Goal: Transaction & Acquisition: Obtain resource

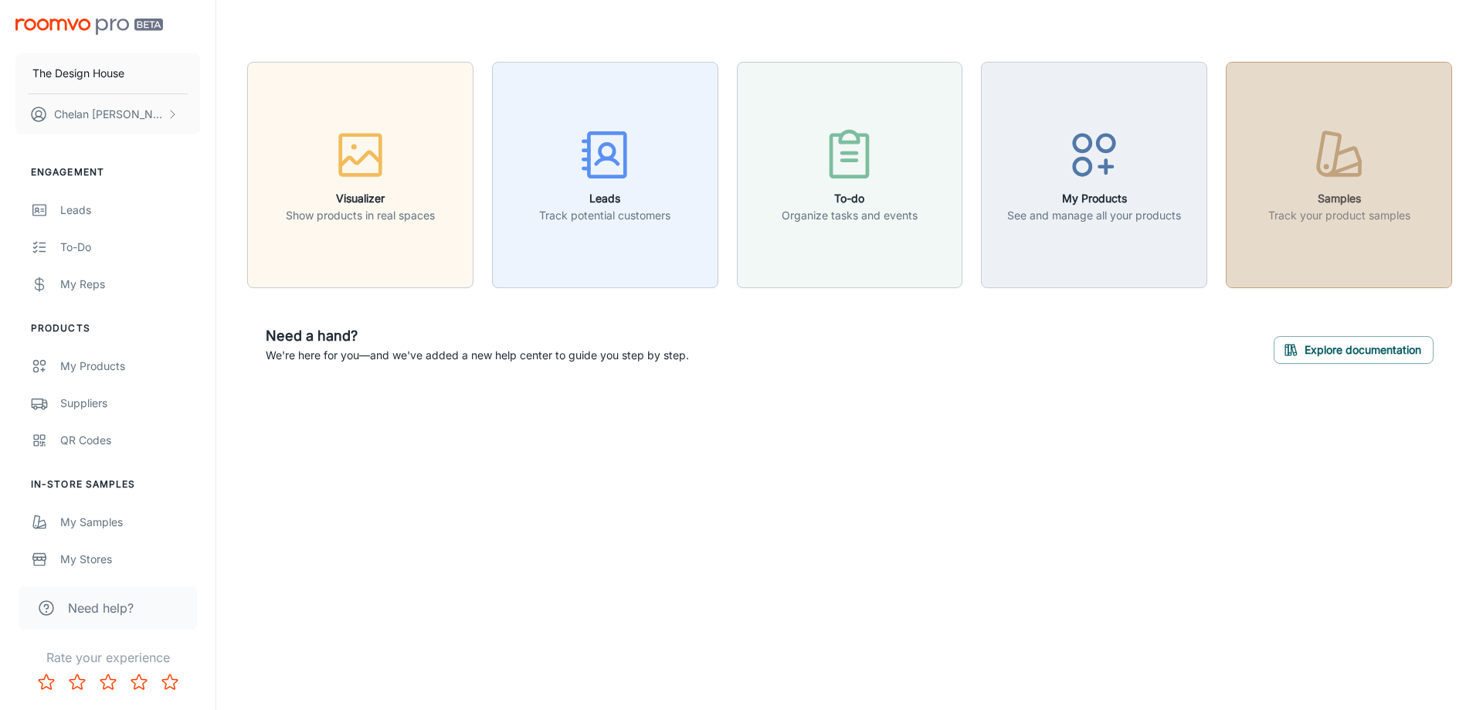
click at [1330, 223] on p "Track your product samples" at bounding box center [1340, 215] width 142 height 17
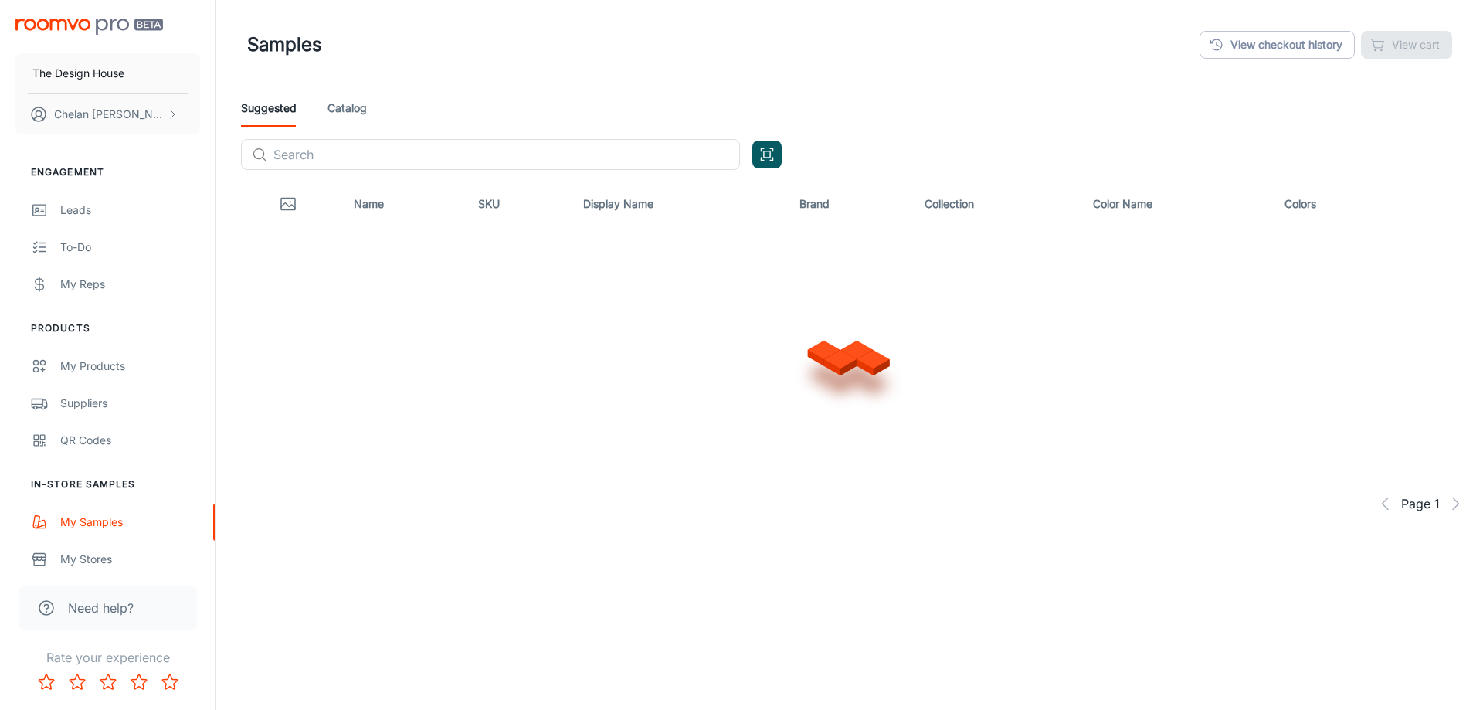
click at [353, 113] on link "Catalog" at bounding box center [347, 108] width 39 height 37
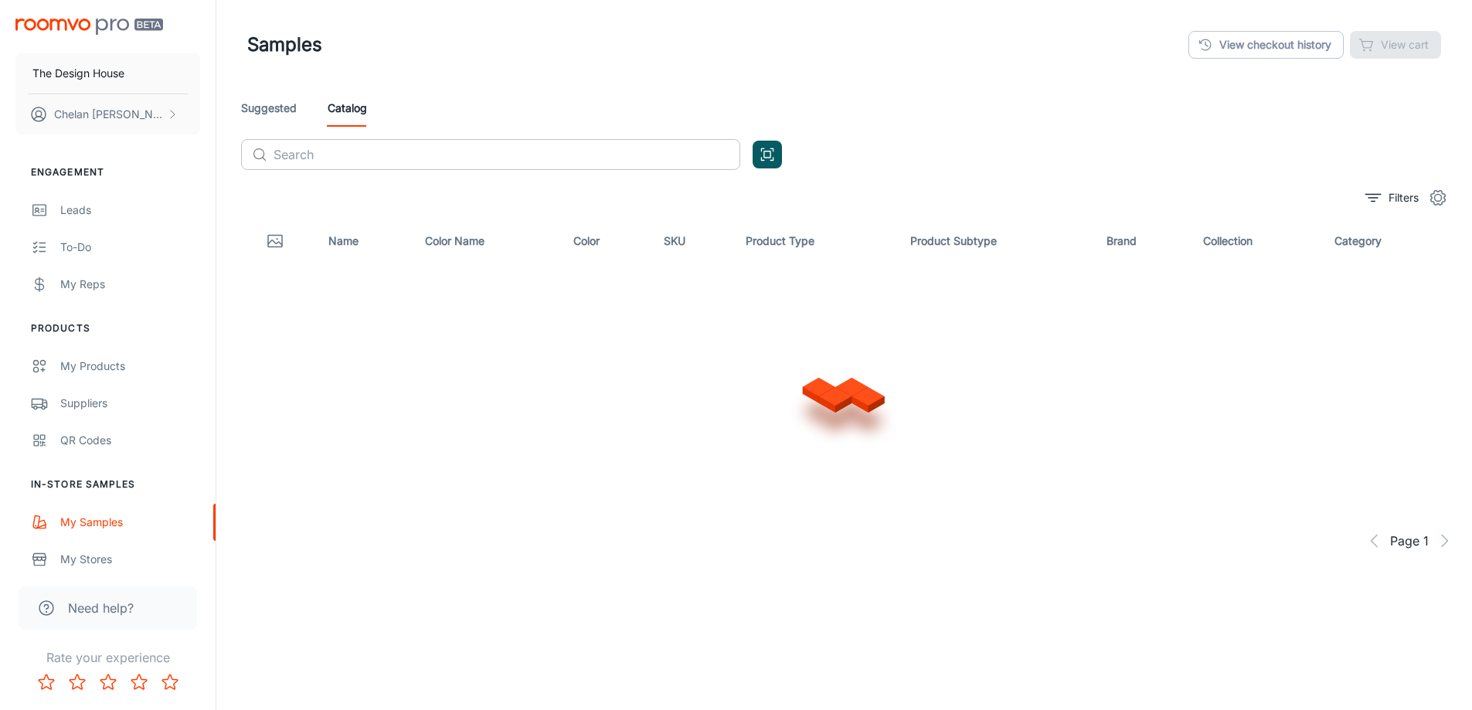
click at [347, 154] on input "text" at bounding box center [507, 154] width 467 height 31
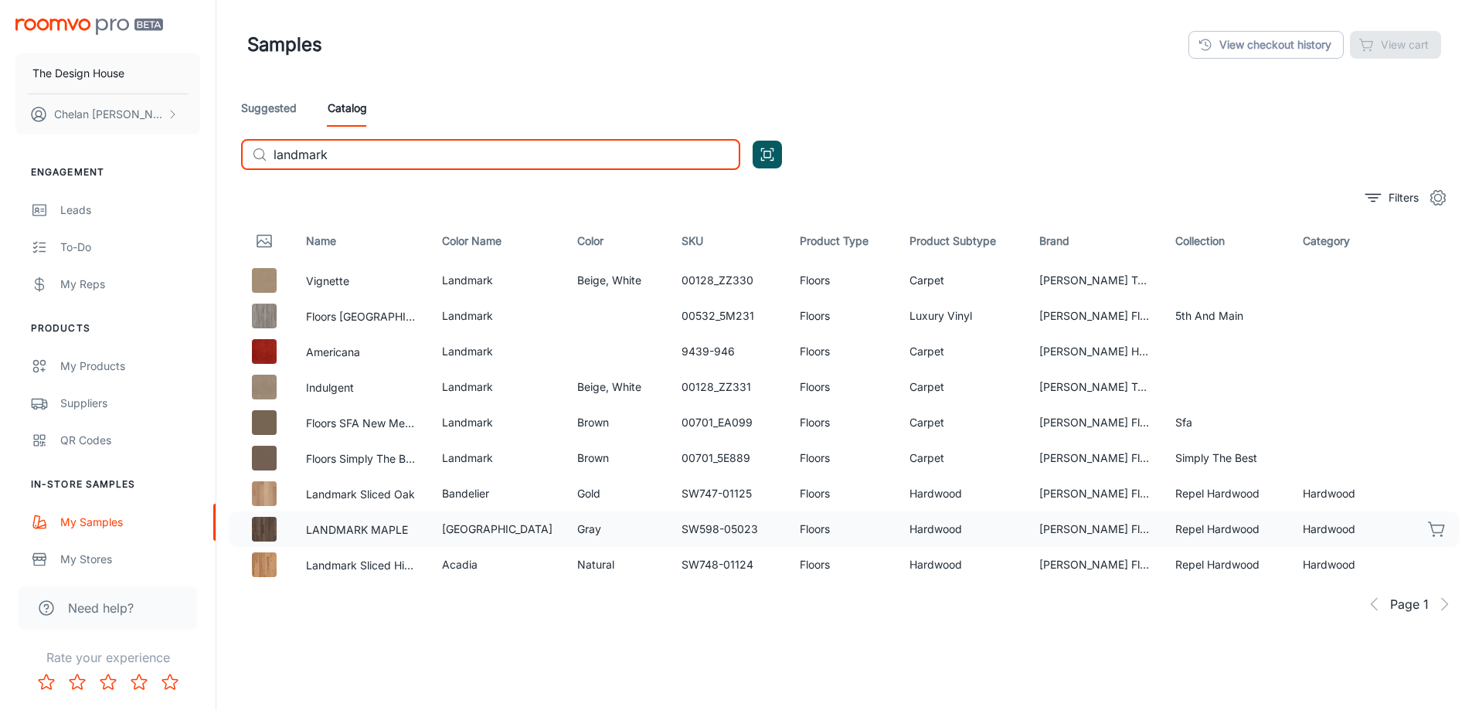
type input "landmark"
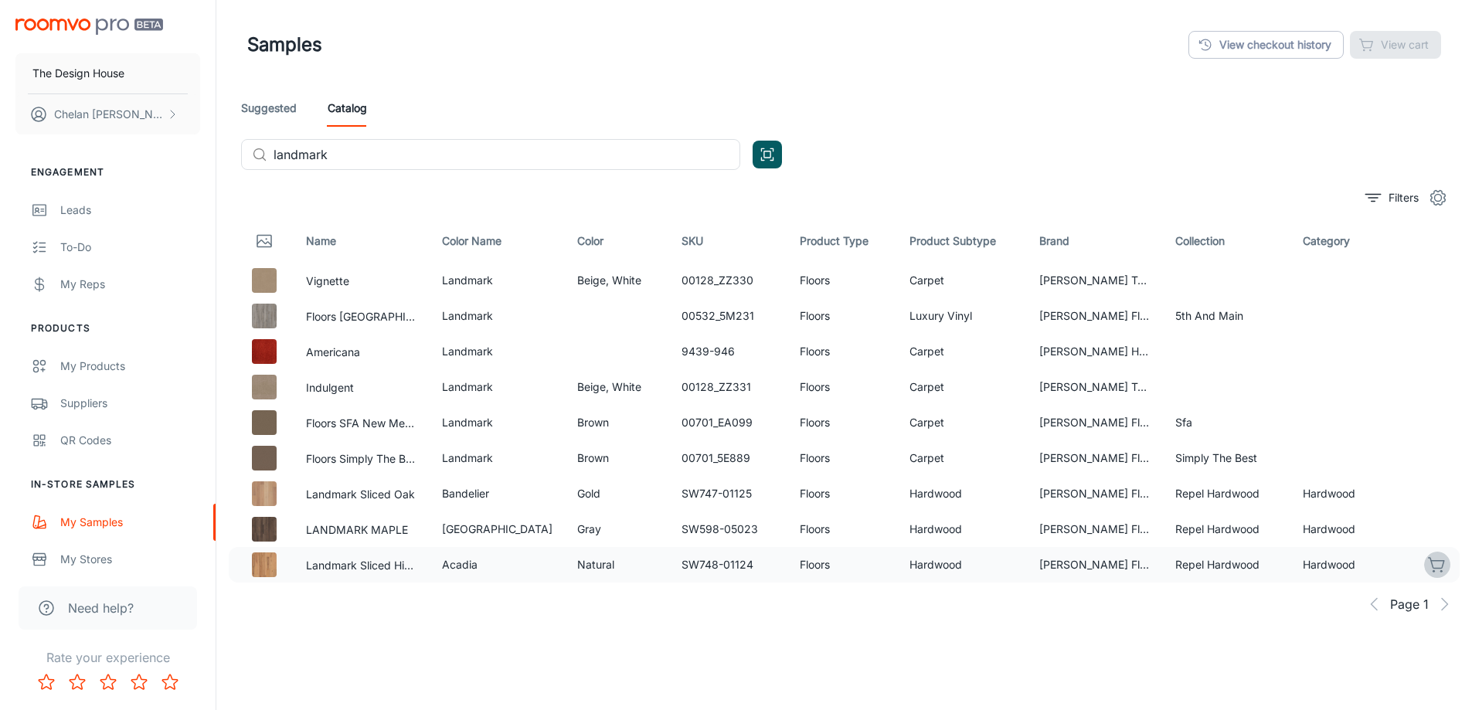
click at [1436, 558] on icon "button" at bounding box center [1437, 565] width 19 height 19
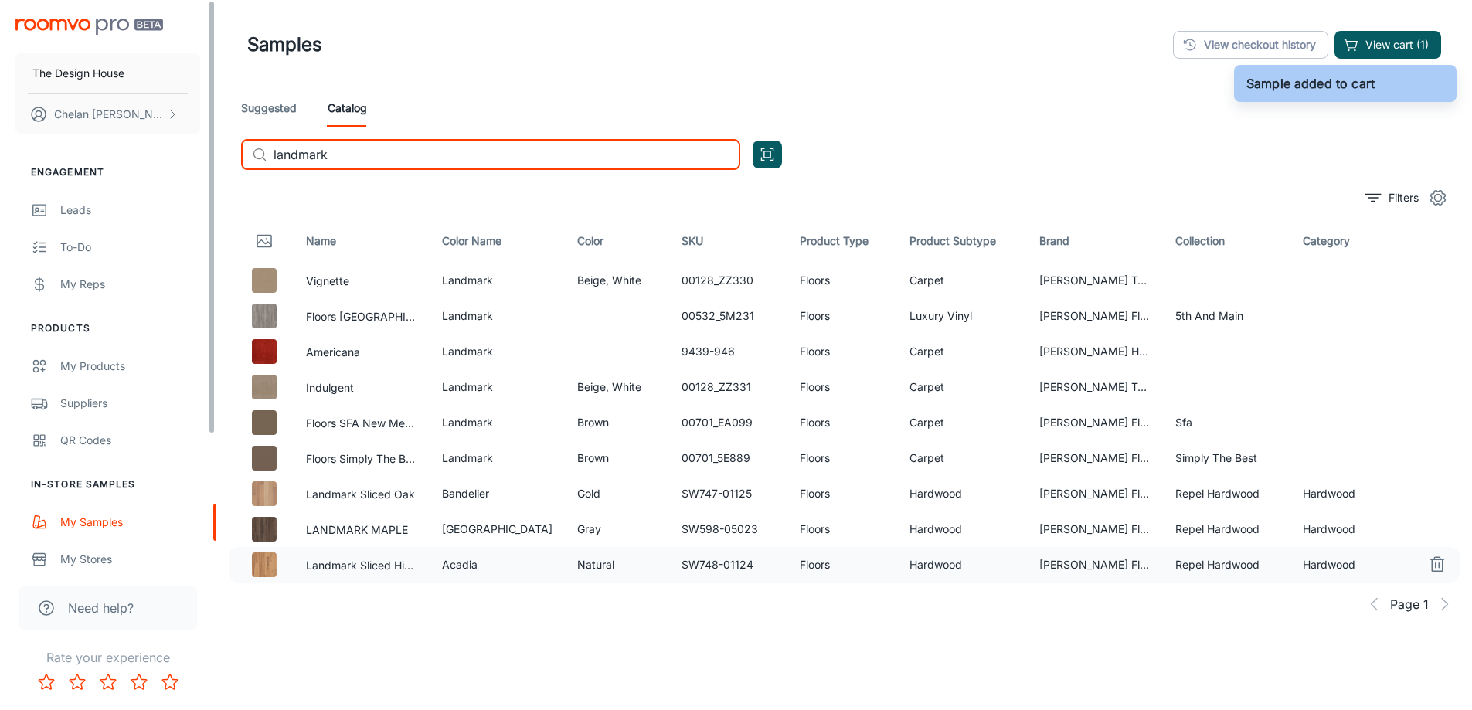
drag, startPoint x: 372, startPoint y: 156, endPoint x: 100, endPoint y: 154, distance: 271.2
click at [100, 154] on div "The Design House [PERSON_NAME] Engagement Leads To-do My Reps Products My Produ…" at bounding box center [736, 391] width 1472 height 783
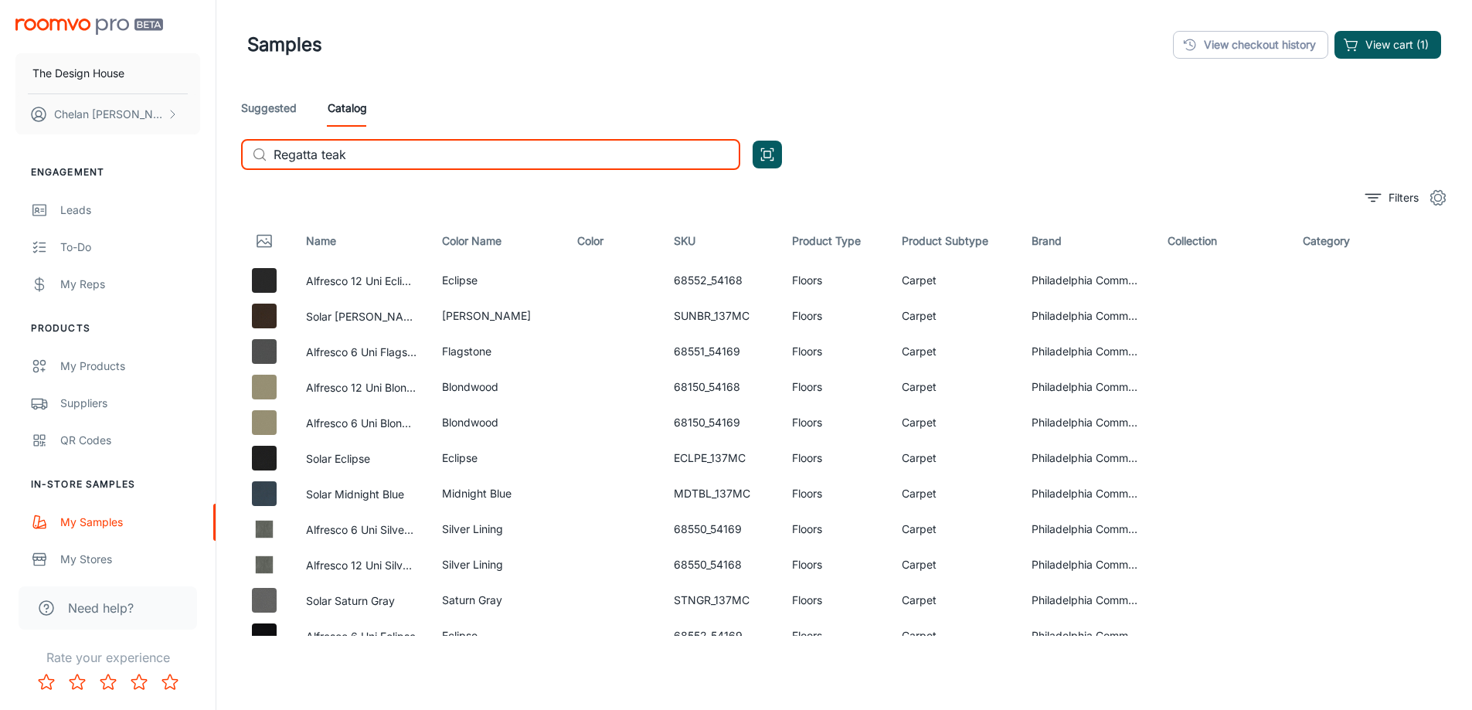
type input "Regatta teak"
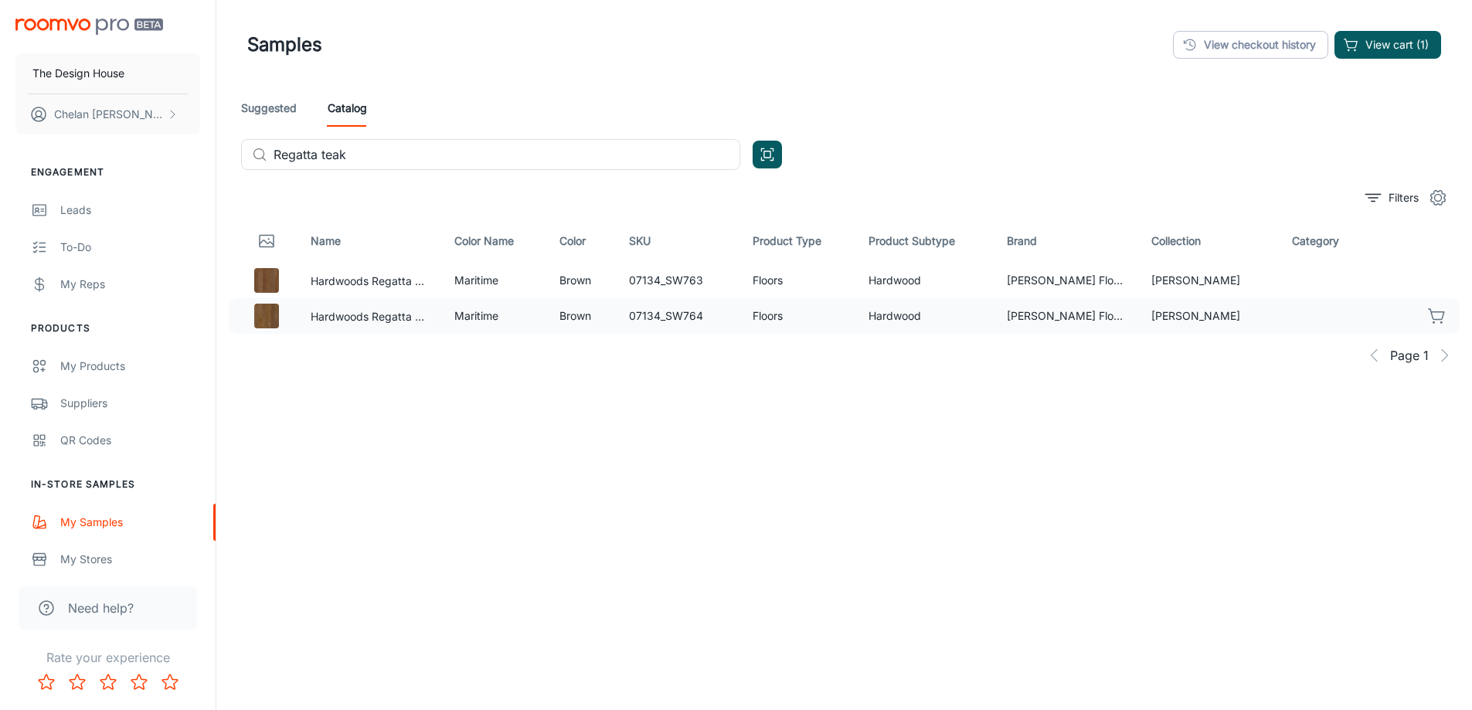
drag, startPoint x: 1438, startPoint y: 274, endPoint x: 1349, endPoint y: 301, distance: 92.9
click at [1438, 275] on icon "button" at bounding box center [1437, 280] width 19 height 19
click at [1370, 34] on button "View cart (2)" at bounding box center [1386, 45] width 109 height 28
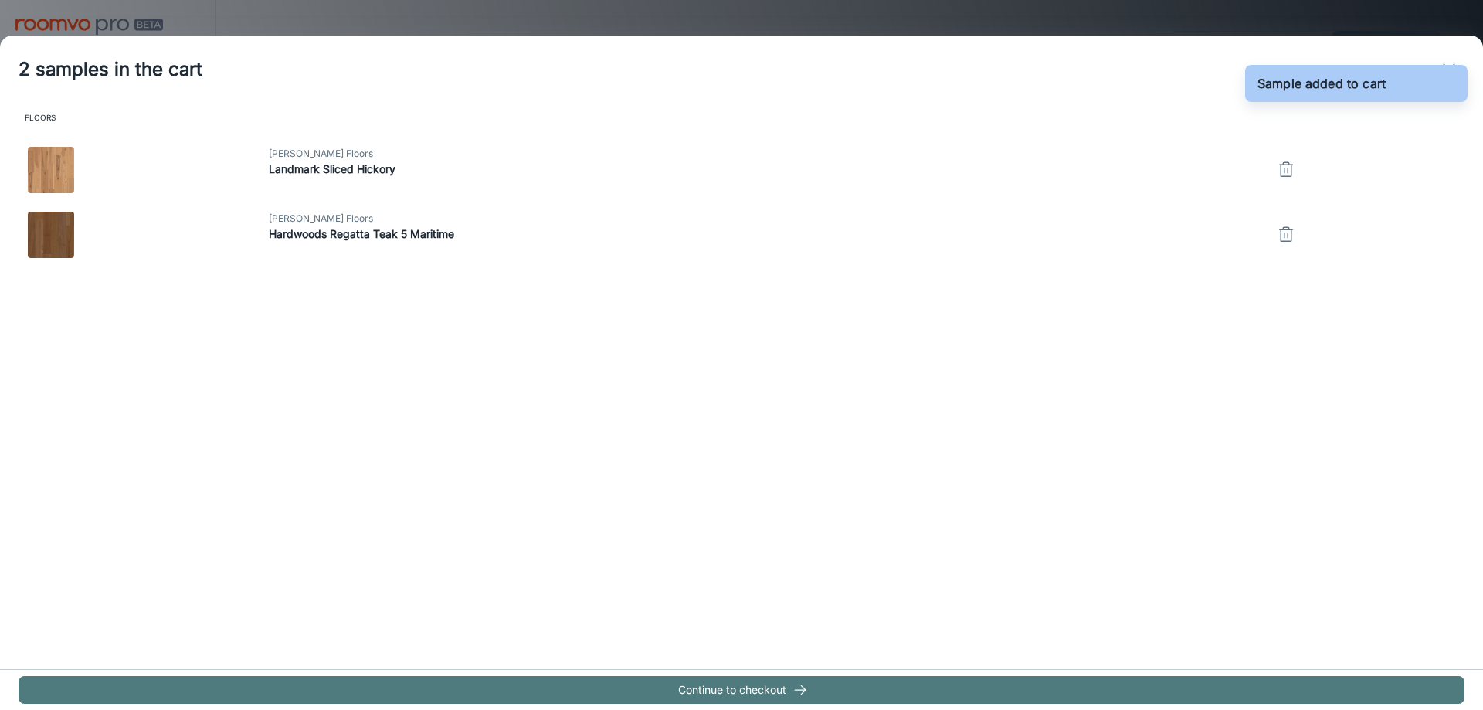
click at [611, 689] on button "Continue to checkout" at bounding box center [742, 690] width 1446 height 28
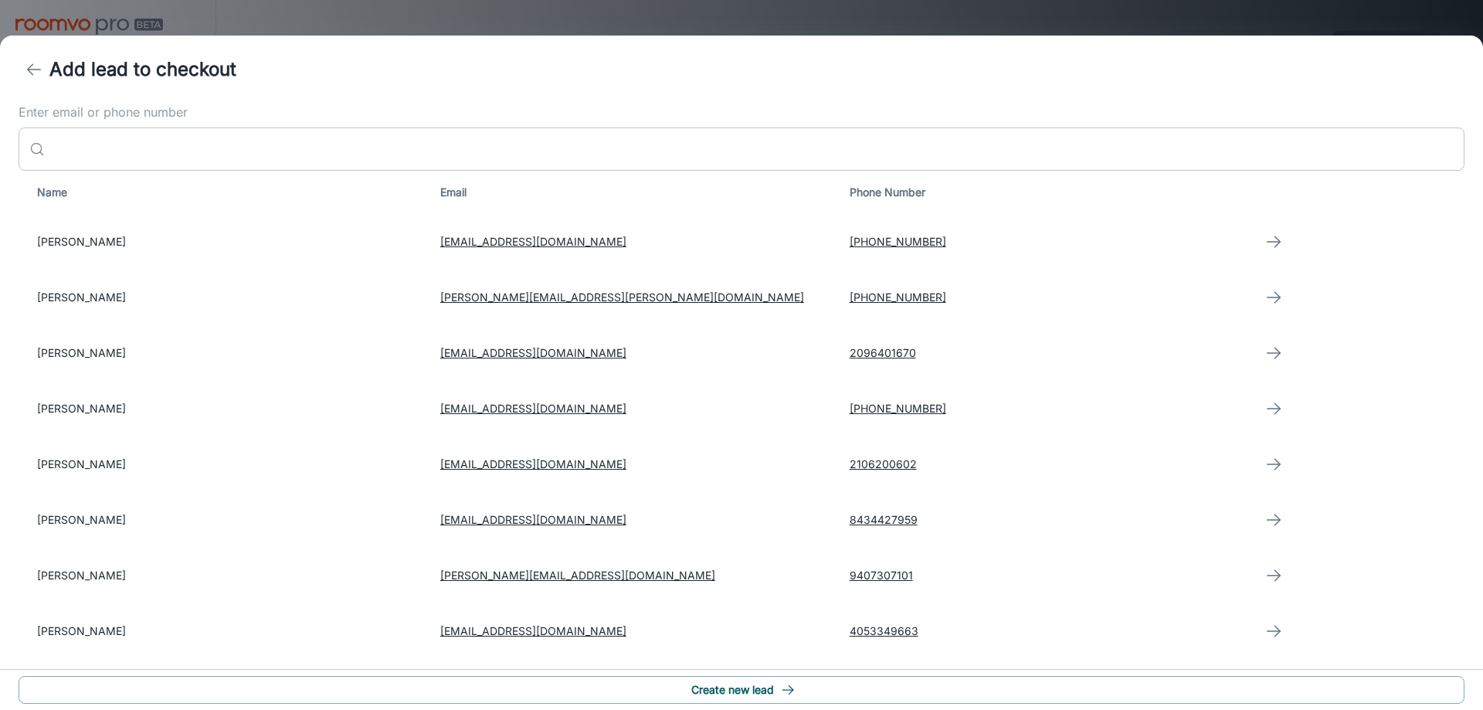
click at [191, 157] on input "Enter email or phone number" at bounding box center [758, 148] width 1414 height 43
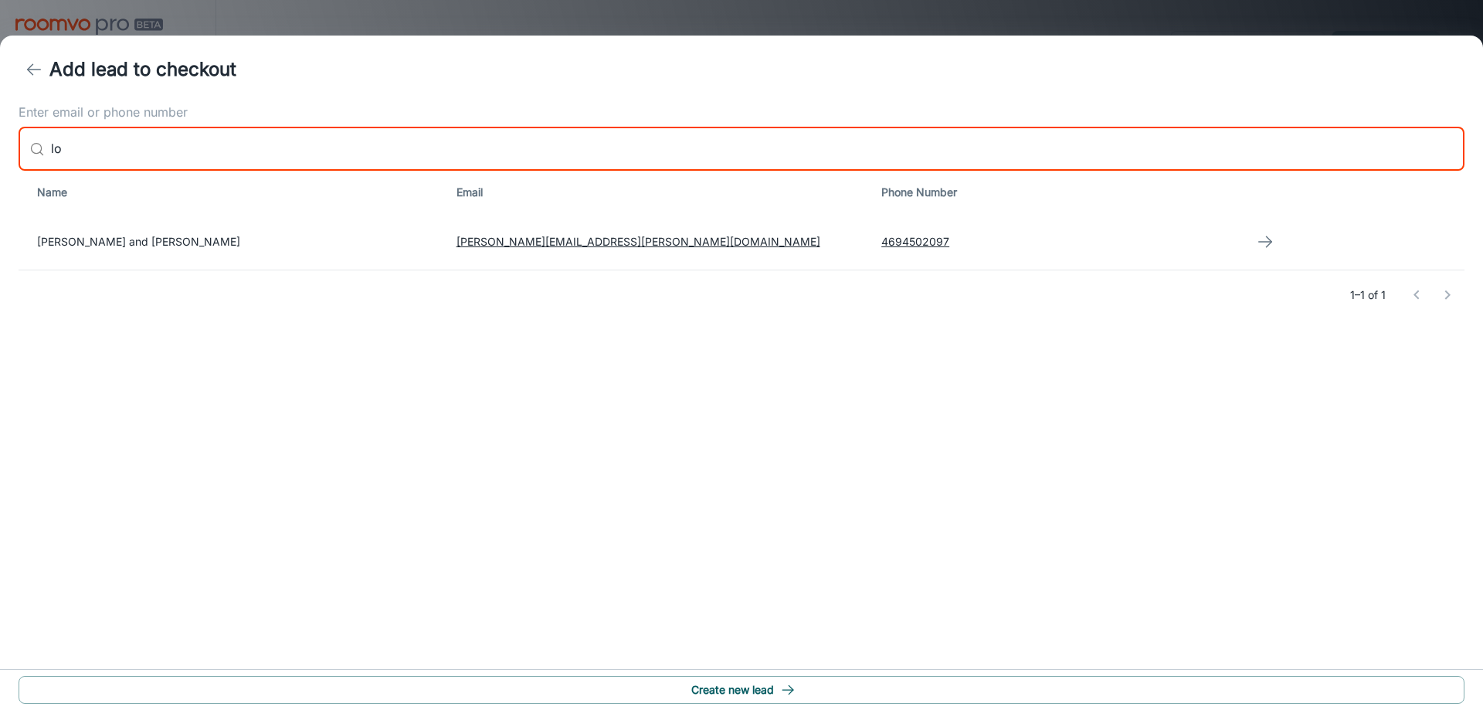
type input "l"
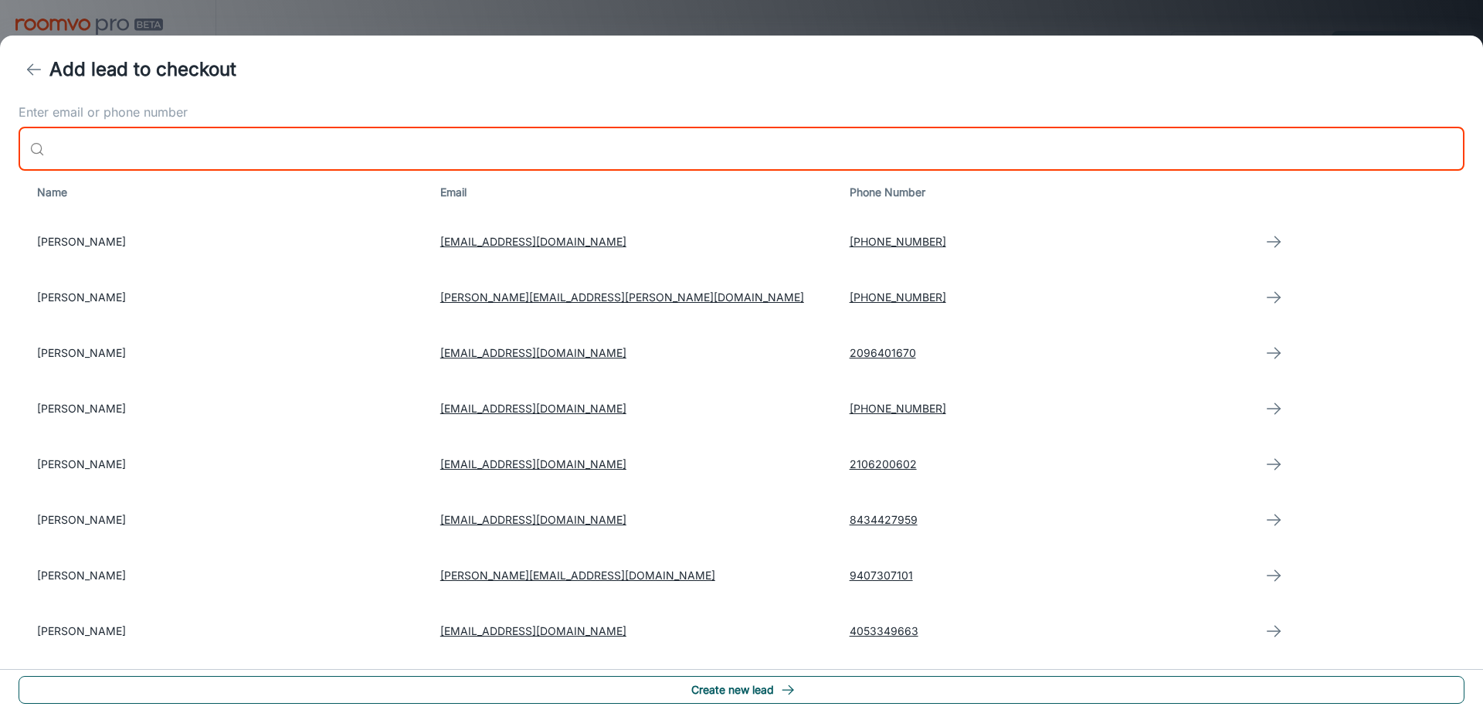
click at [651, 698] on button "Create new lead" at bounding box center [742, 690] width 1446 height 28
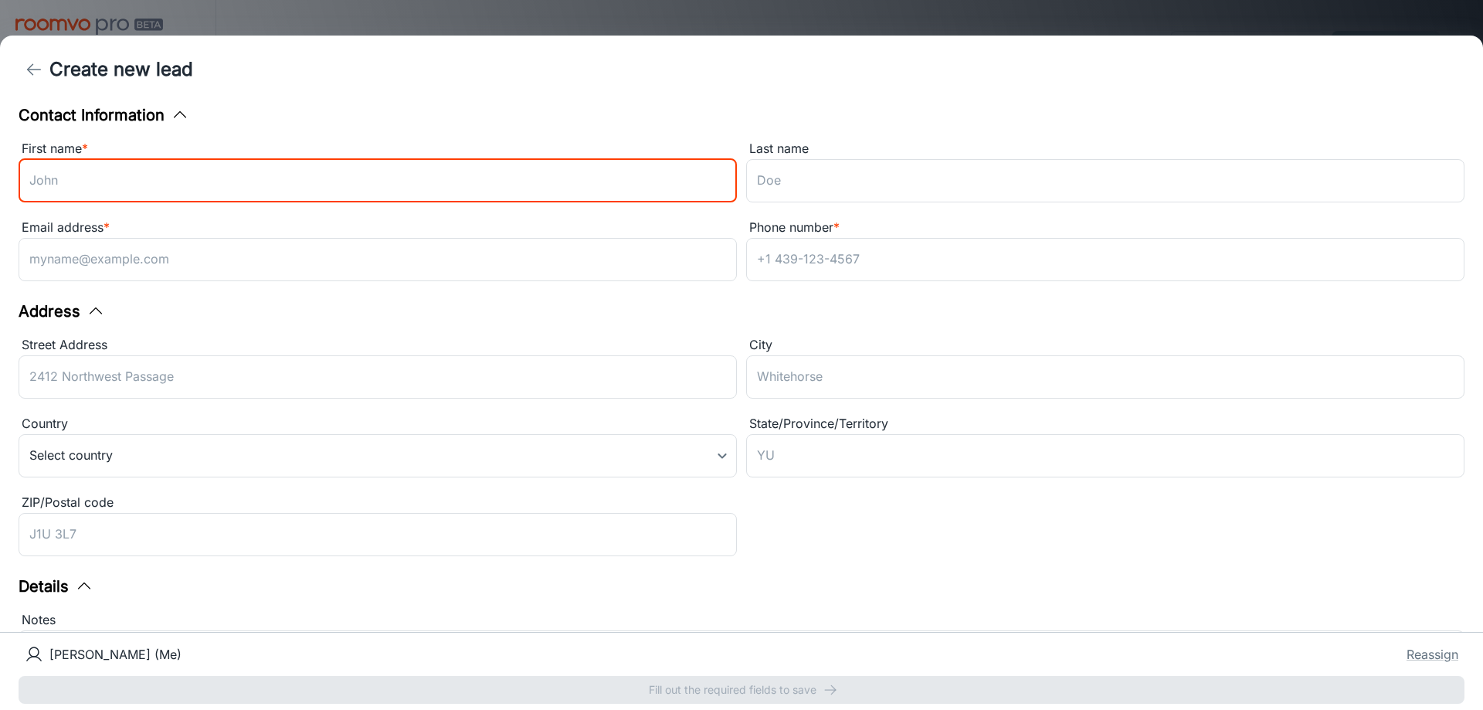
click at [449, 189] on input "First name *" at bounding box center [378, 180] width 719 height 43
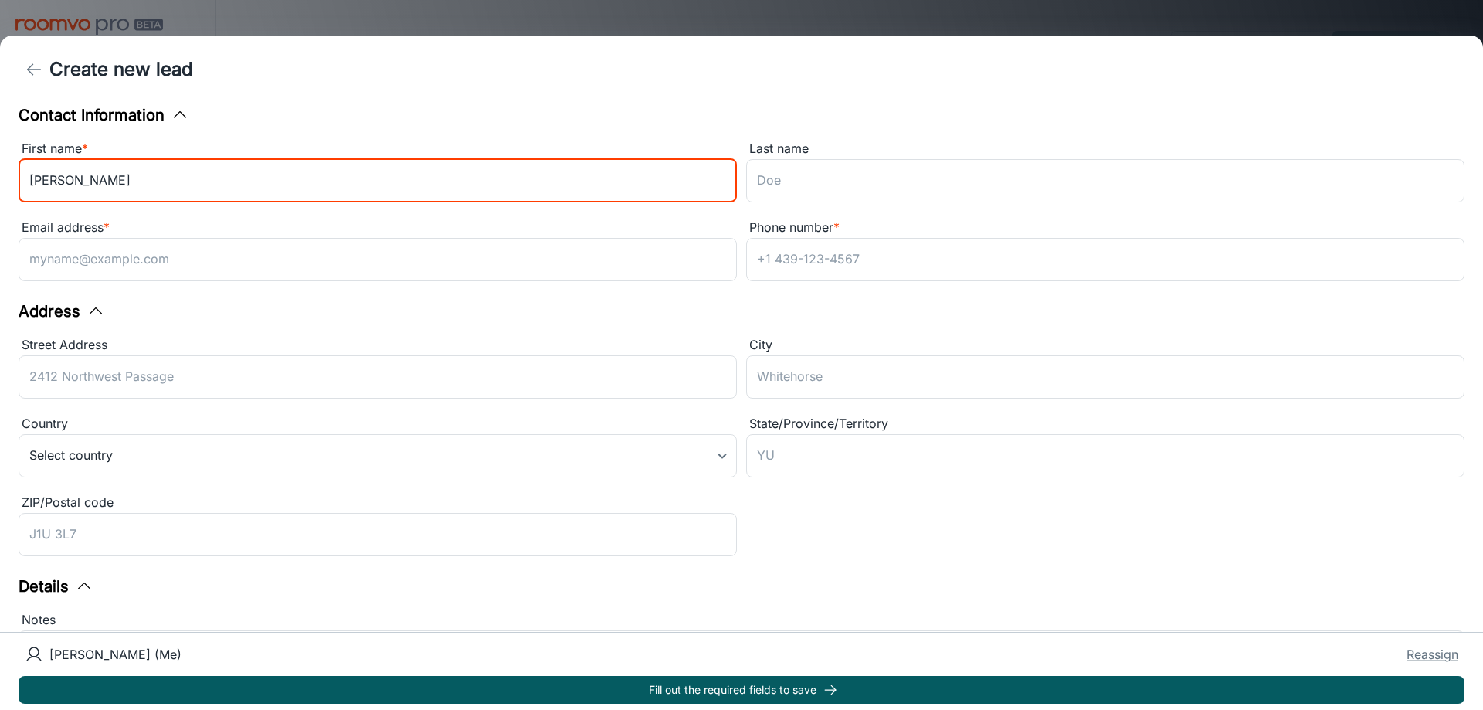
type input "[PERSON_NAME]"
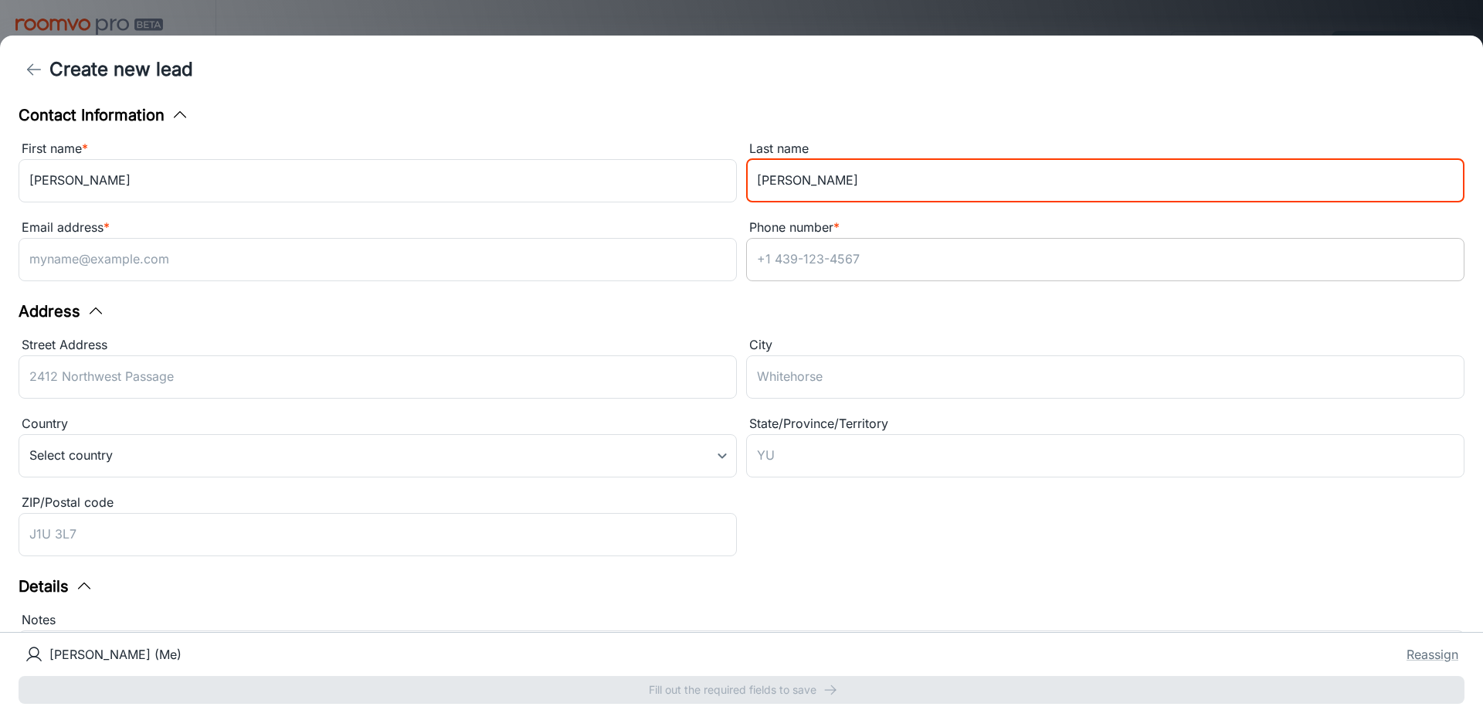
type input "[PERSON_NAME]"
click at [764, 265] on input "Phone number *" at bounding box center [1105, 259] width 719 height 43
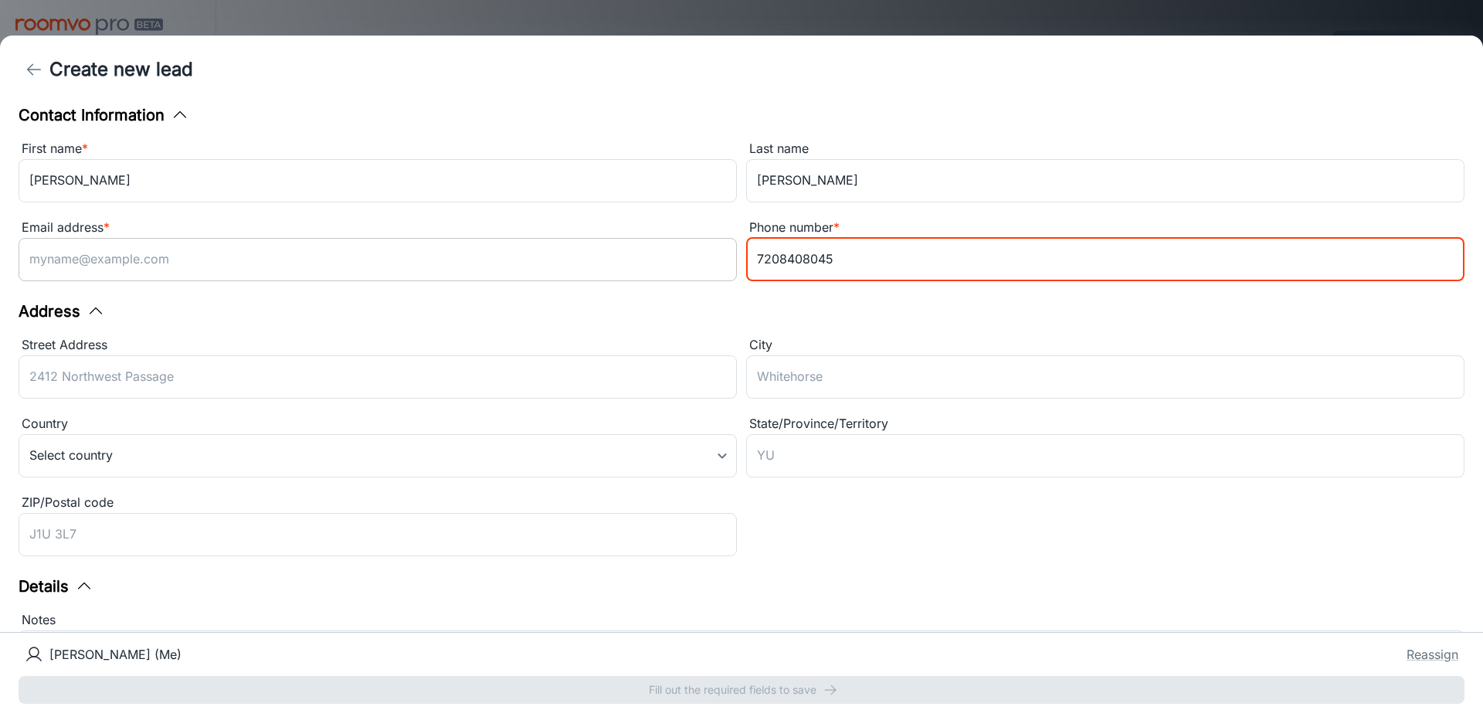
type input "7208408045"
click at [638, 258] on input "Email address *" at bounding box center [378, 259] width 719 height 43
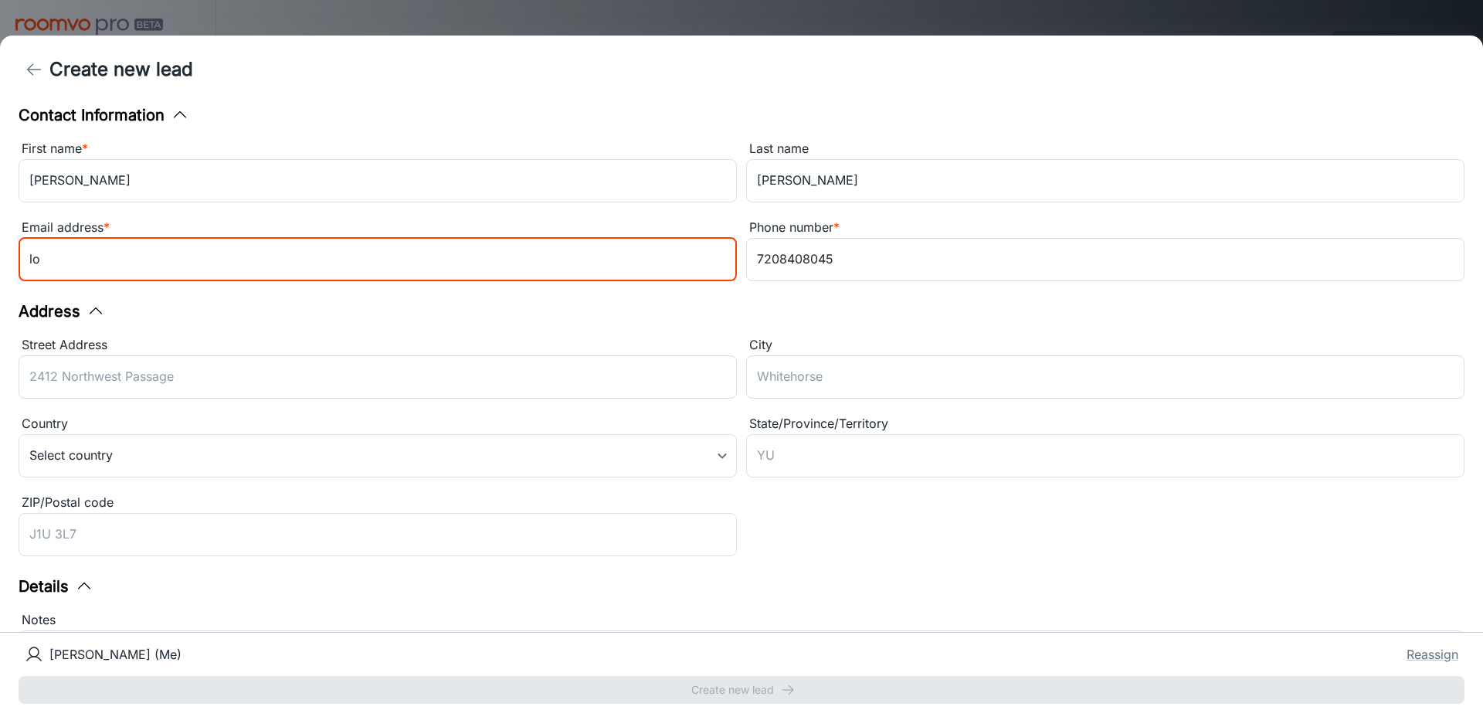
type input "l"
click at [194, 257] on input "Email address *" at bounding box center [378, 259] width 719 height 43
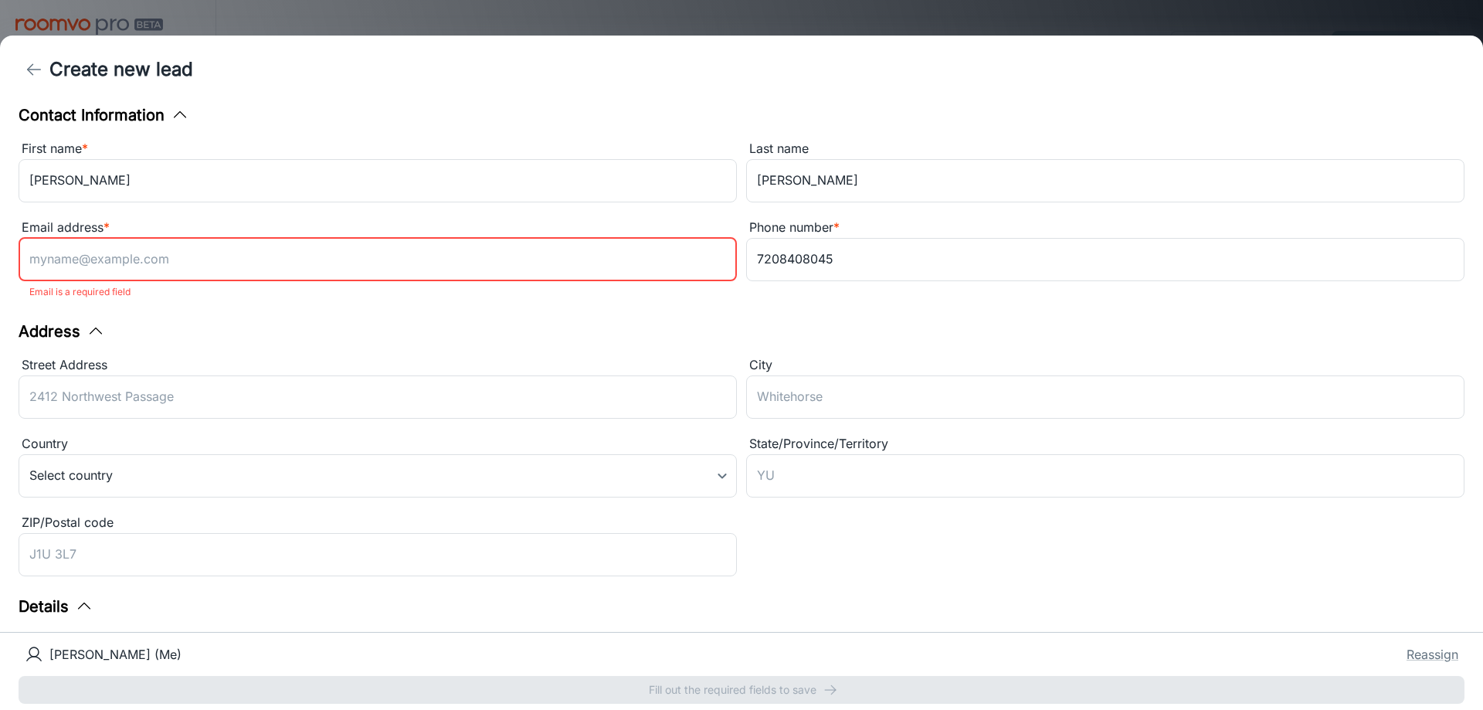
click at [396, 254] on input "Email address *" at bounding box center [378, 259] width 719 height 43
click at [33, 62] on icon "back" at bounding box center [34, 69] width 19 height 19
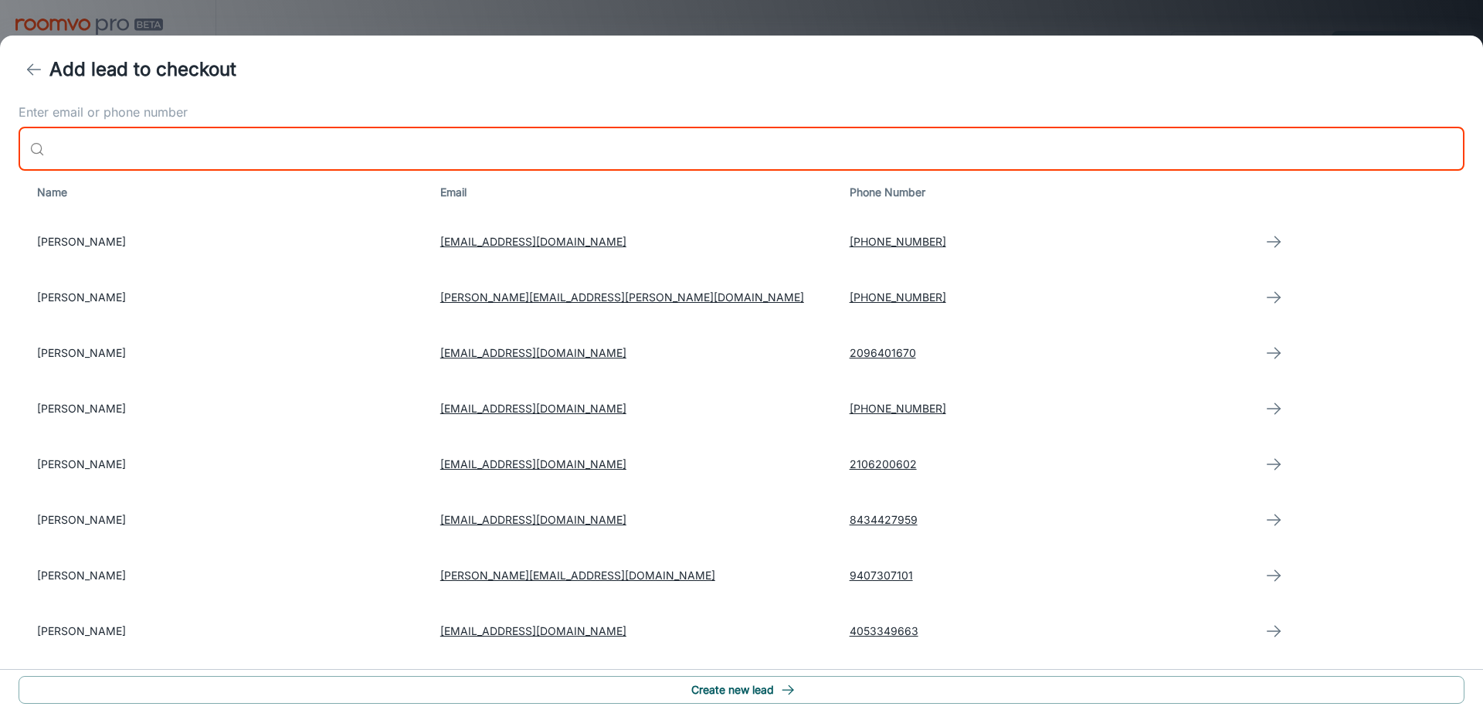
click at [251, 151] on input "Enter email or phone number" at bounding box center [758, 148] width 1414 height 43
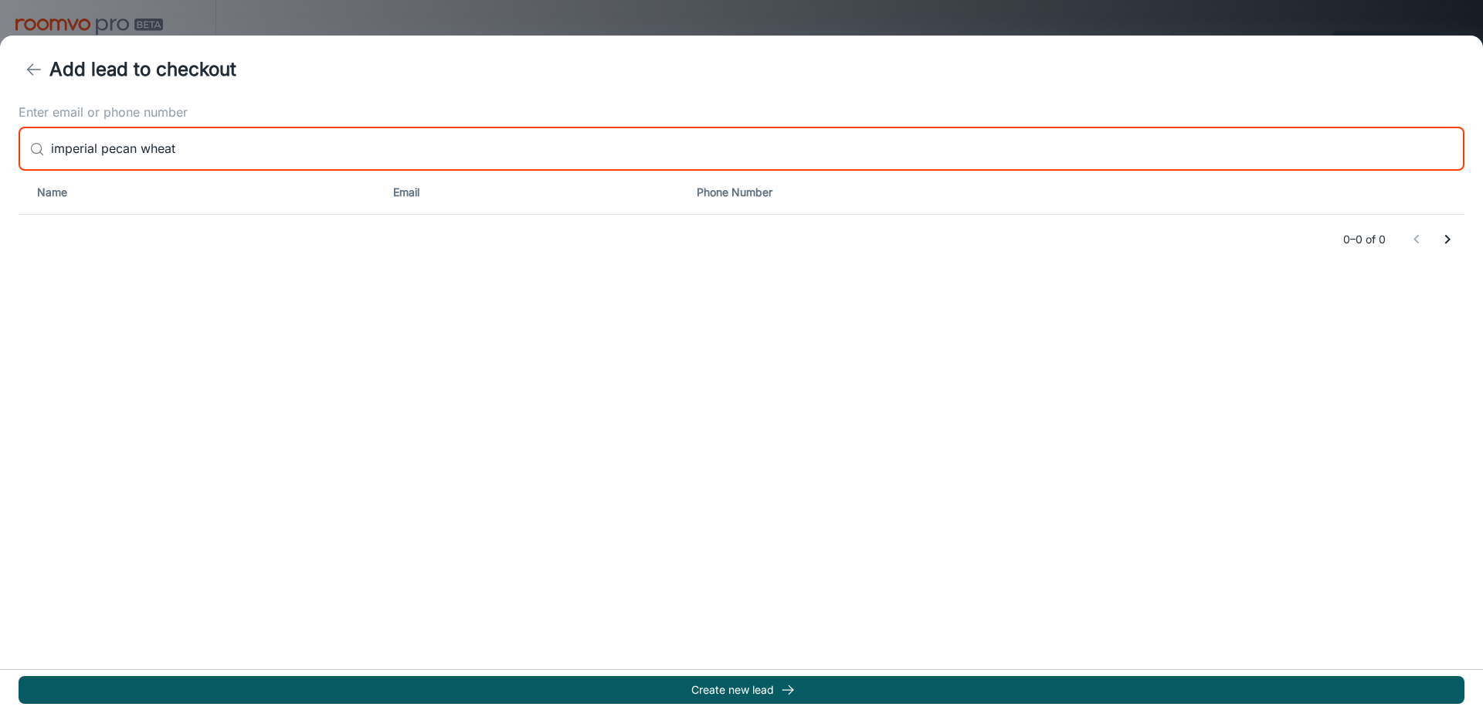
click at [214, 159] on input "imperial pecan wheat" at bounding box center [758, 148] width 1414 height 43
type input "imperial pecan"
click at [29, 67] on polyline "back" at bounding box center [30, 69] width 5 height 11
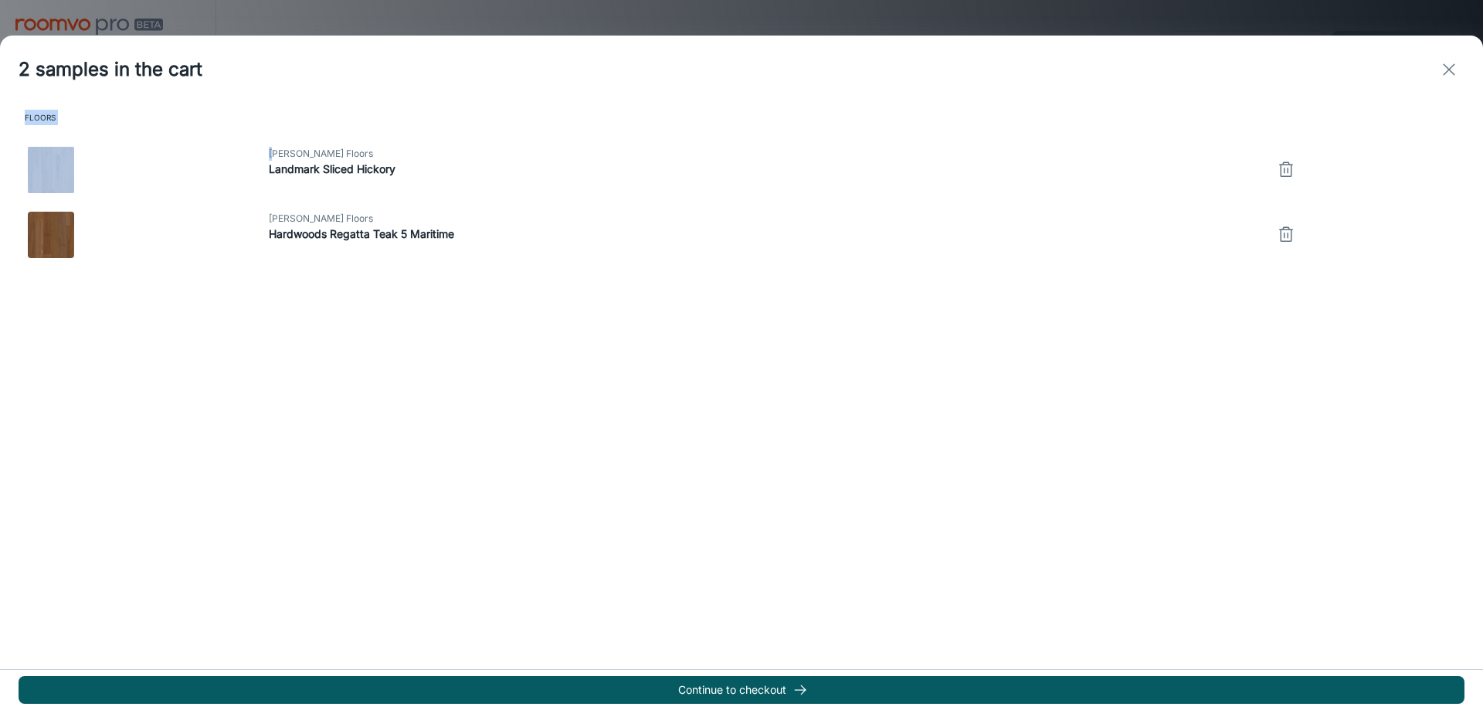
drag, startPoint x: 219, startPoint y: 68, endPoint x: 770, endPoint y: 96, distance: 551.6
click at [299, 140] on div "2 samples in the cart Floors [PERSON_NAME] Floors Landmark Sliced Hickory [PERS…" at bounding box center [741, 373] width 1483 height 675
click at [1449, 66] on icon "exit" at bounding box center [1449, 69] width 19 height 19
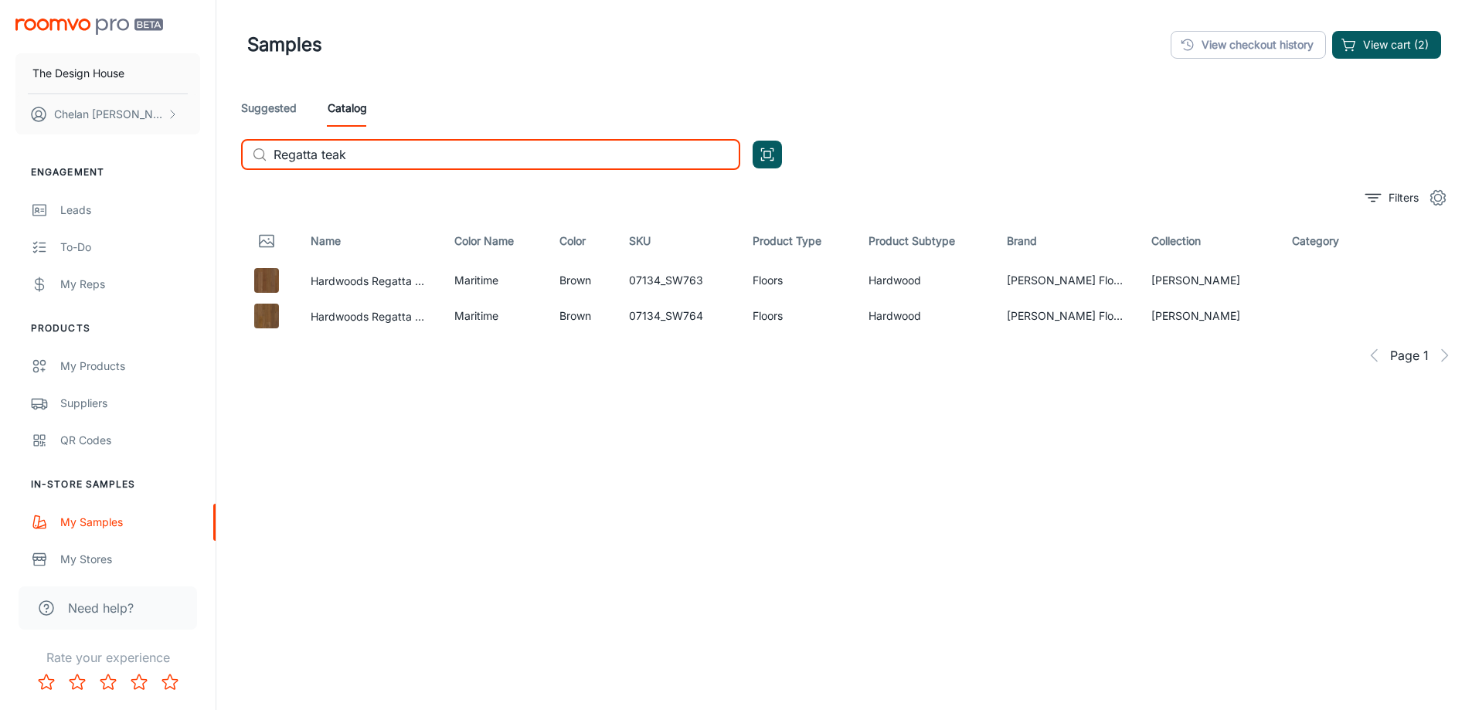
drag, startPoint x: 376, startPoint y: 160, endPoint x: 228, endPoint y: 159, distance: 148.3
click at [228, 159] on div "Samples View checkout history View cart (2) Suggested Catalog ​ Regatta teak ​ …" at bounding box center [844, 391] width 1256 height 783
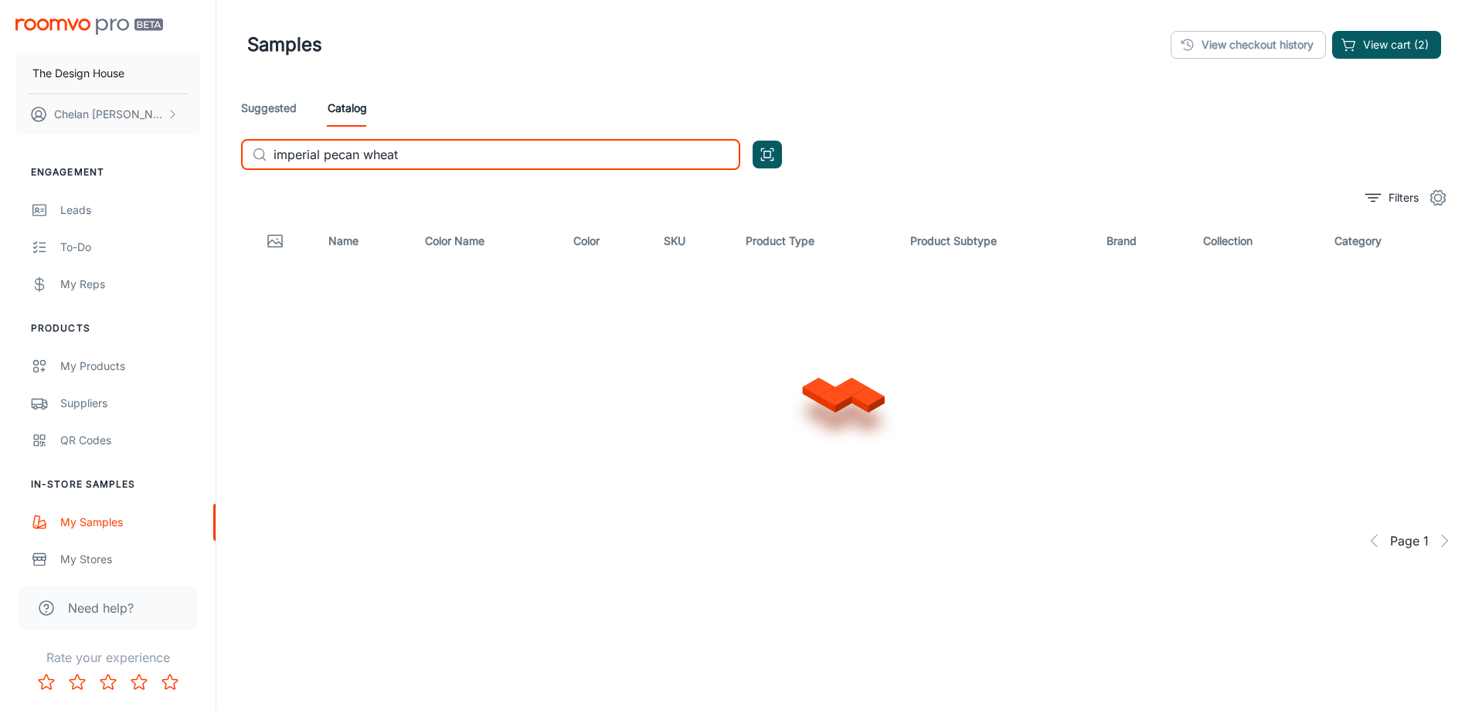
type input "imperial pecan wheat"
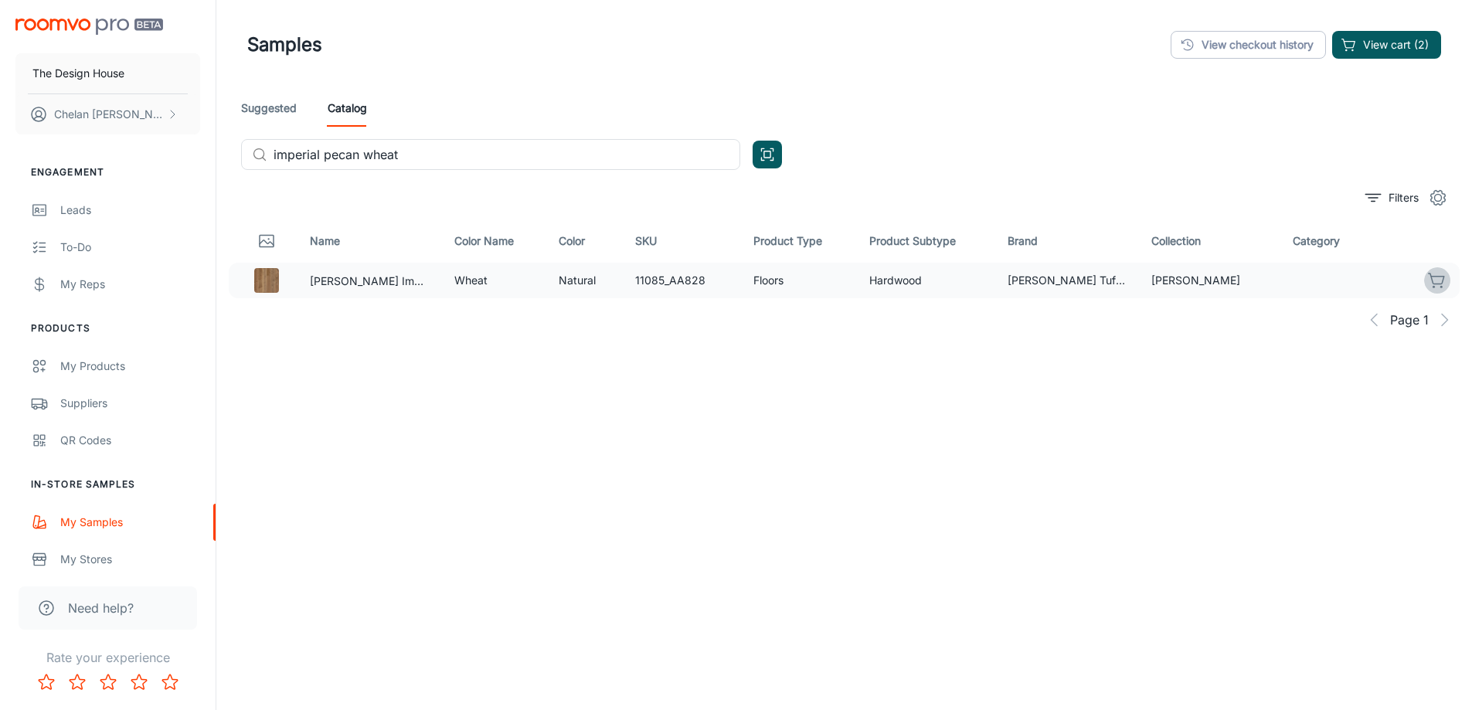
click at [1432, 279] on icon "button" at bounding box center [1437, 280] width 19 height 19
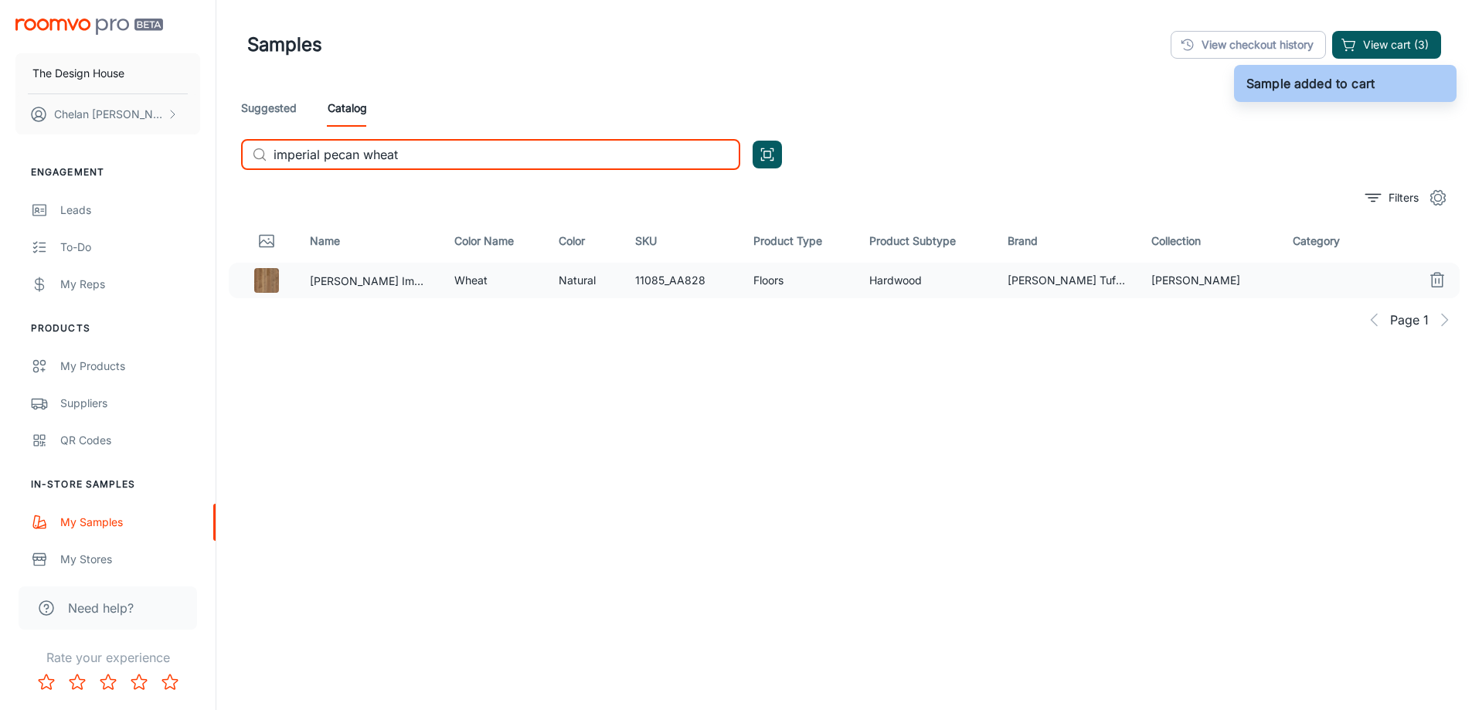
drag, startPoint x: 407, startPoint y: 164, endPoint x: 216, endPoint y: 152, distance: 191.2
click at [216, 153] on div "Samples View checkout history View cart (3) Suggested Catalog ​ imperial pecan …" at bounding box center [844, 391] width 1256 height 783
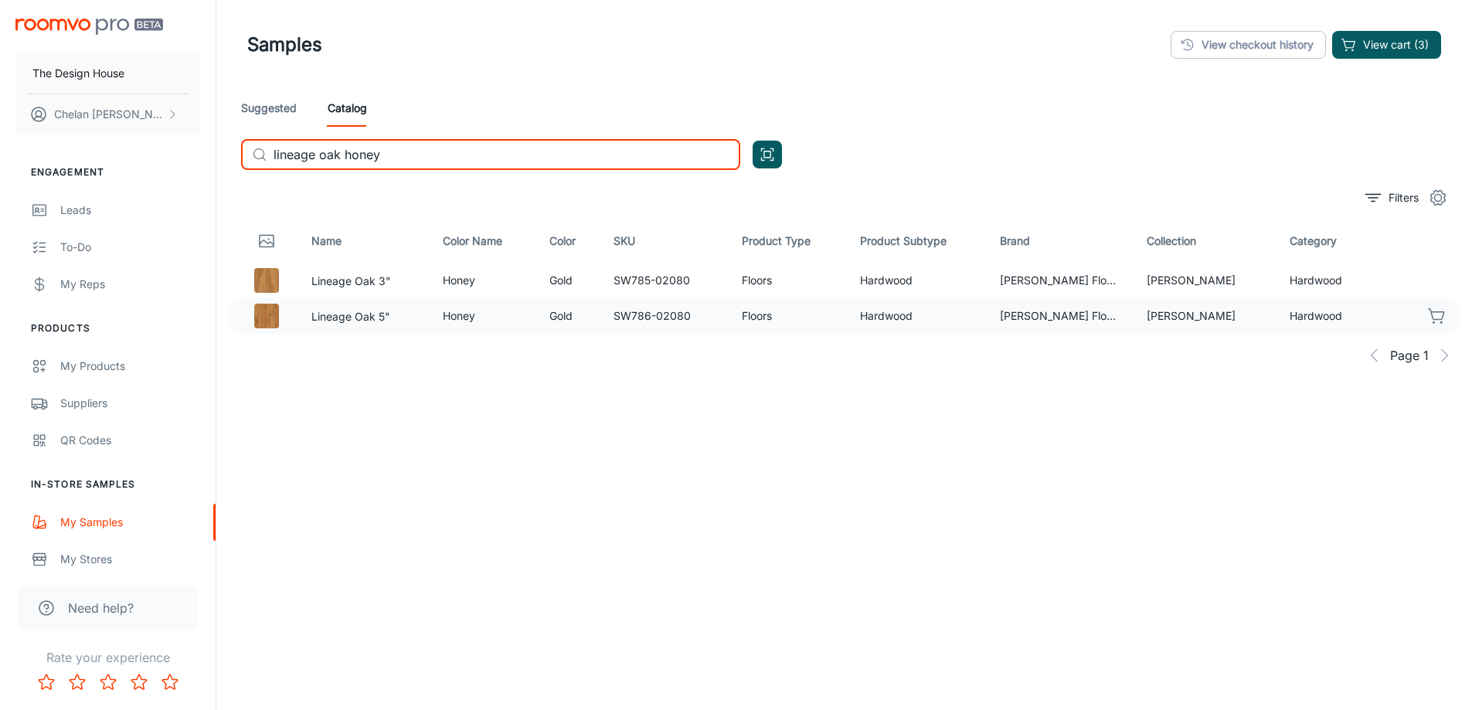
type input "lineage oak honey"
click at [1429, 318] on icon "button" at bounding box center [1437, 316] width 19 height 19
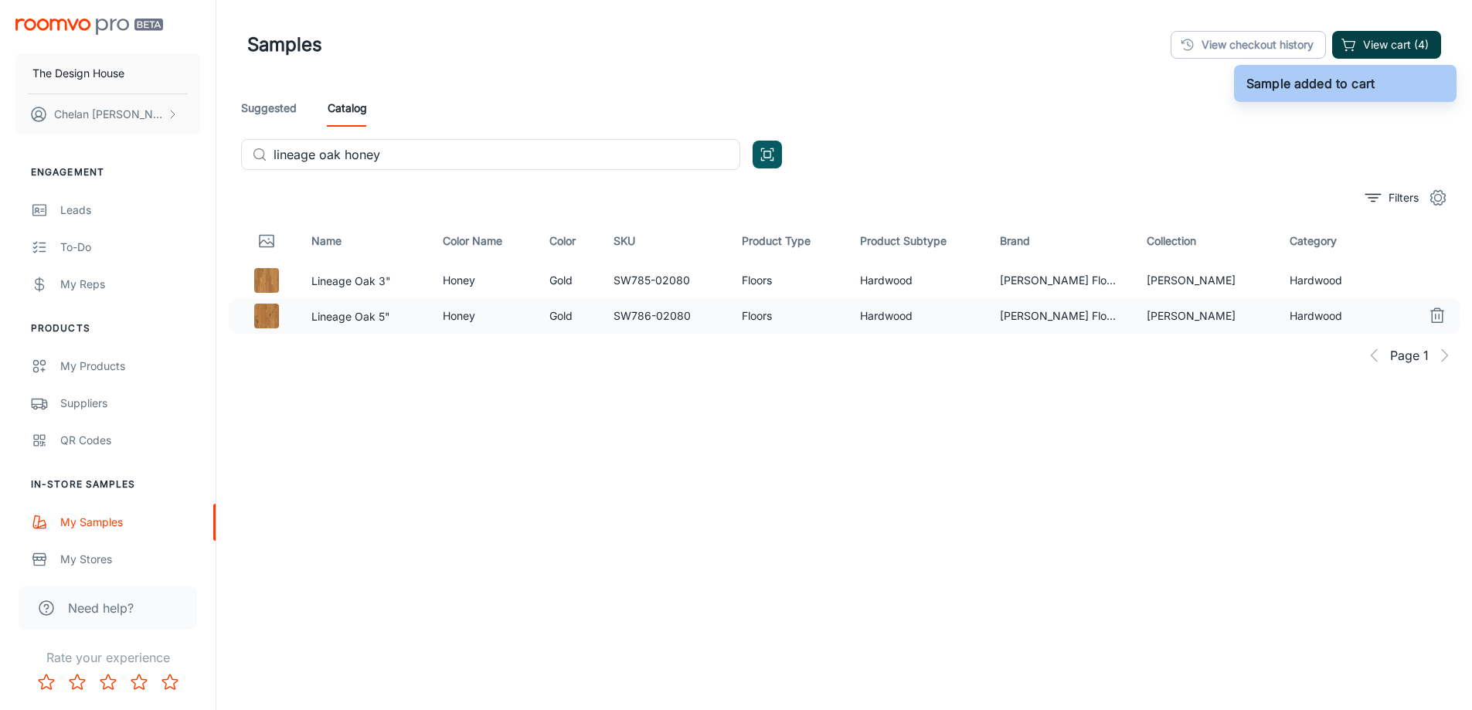
click at [1379, 35] on button "View cart (4)" at bounding box center [1386, 45] width 109 height 28
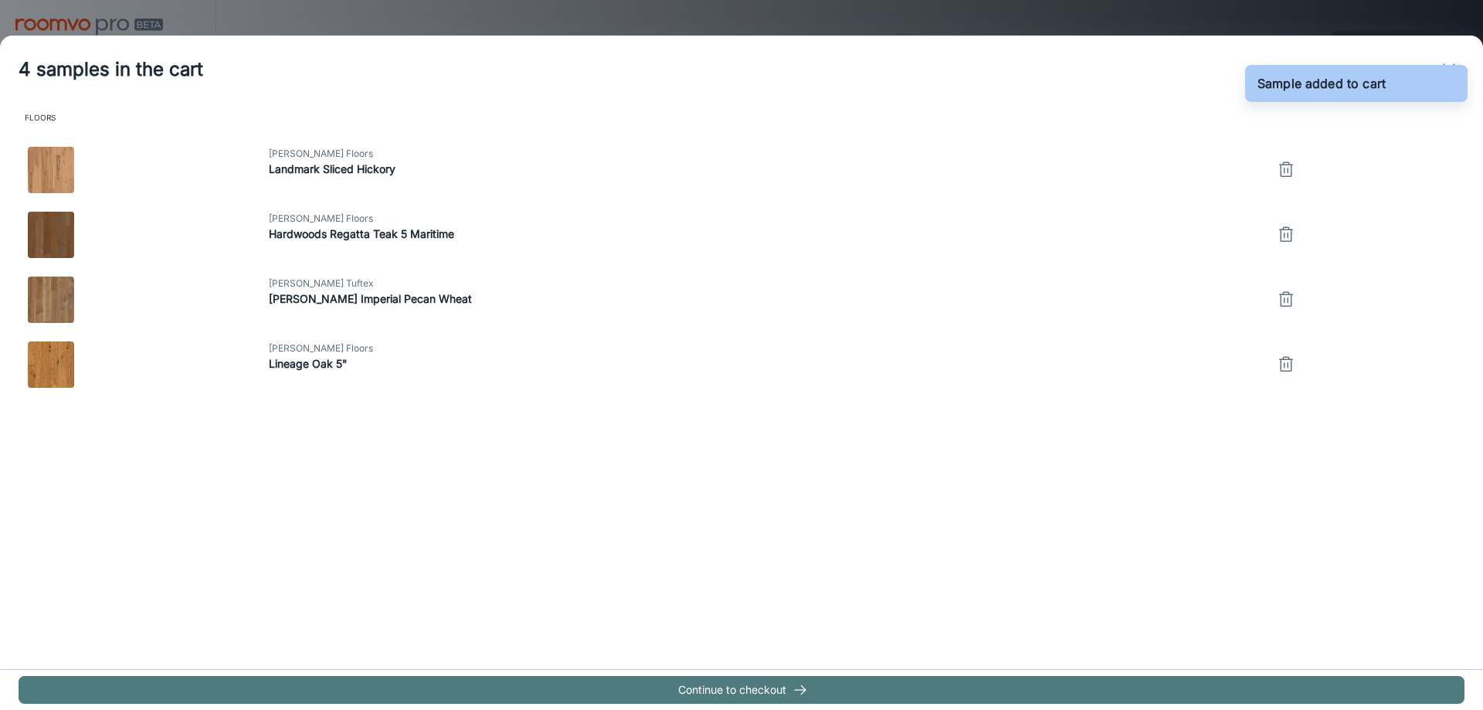
click at [673, 688] on button "Continue to checkout" at bounding box center [742, 690] width 1446 height 28
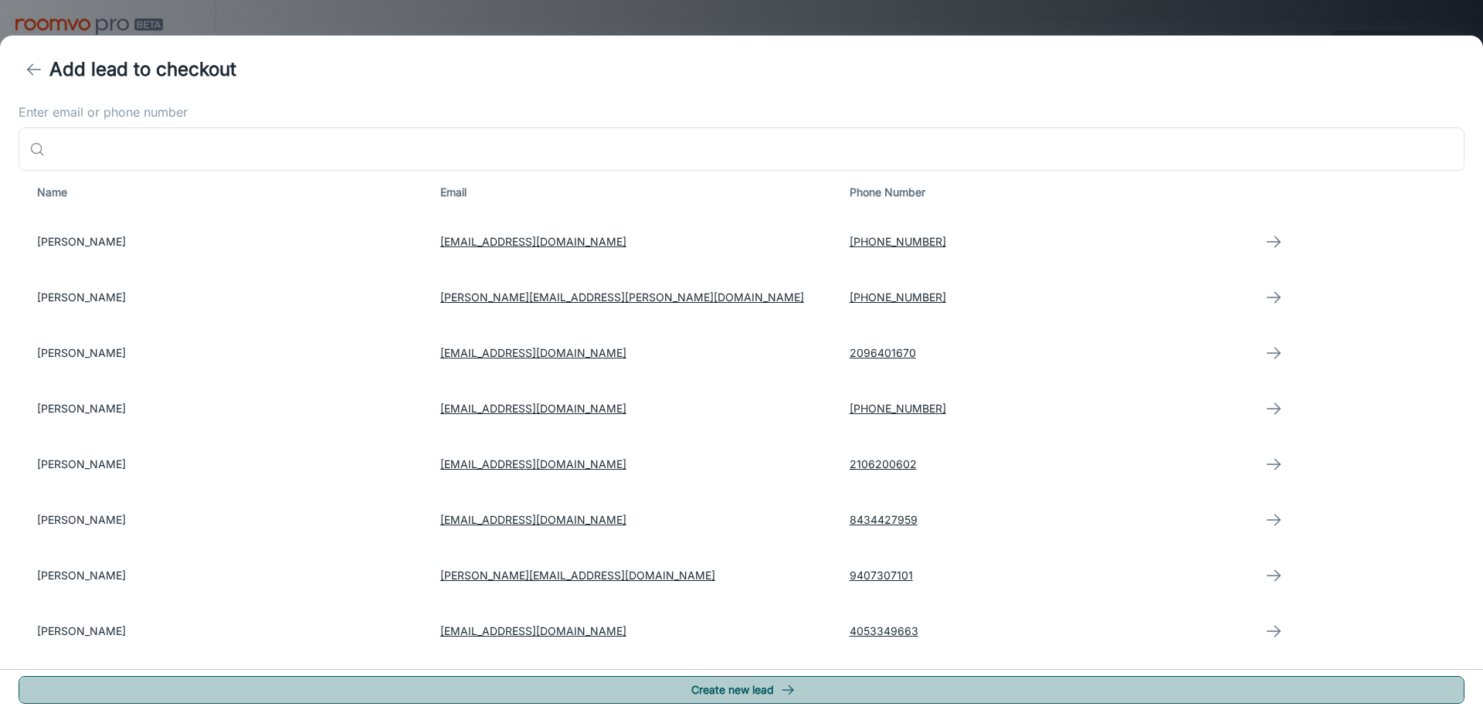
click at [655, 692] on button "Create new lead" at bounding box center [742, 690] width 1446 height 28
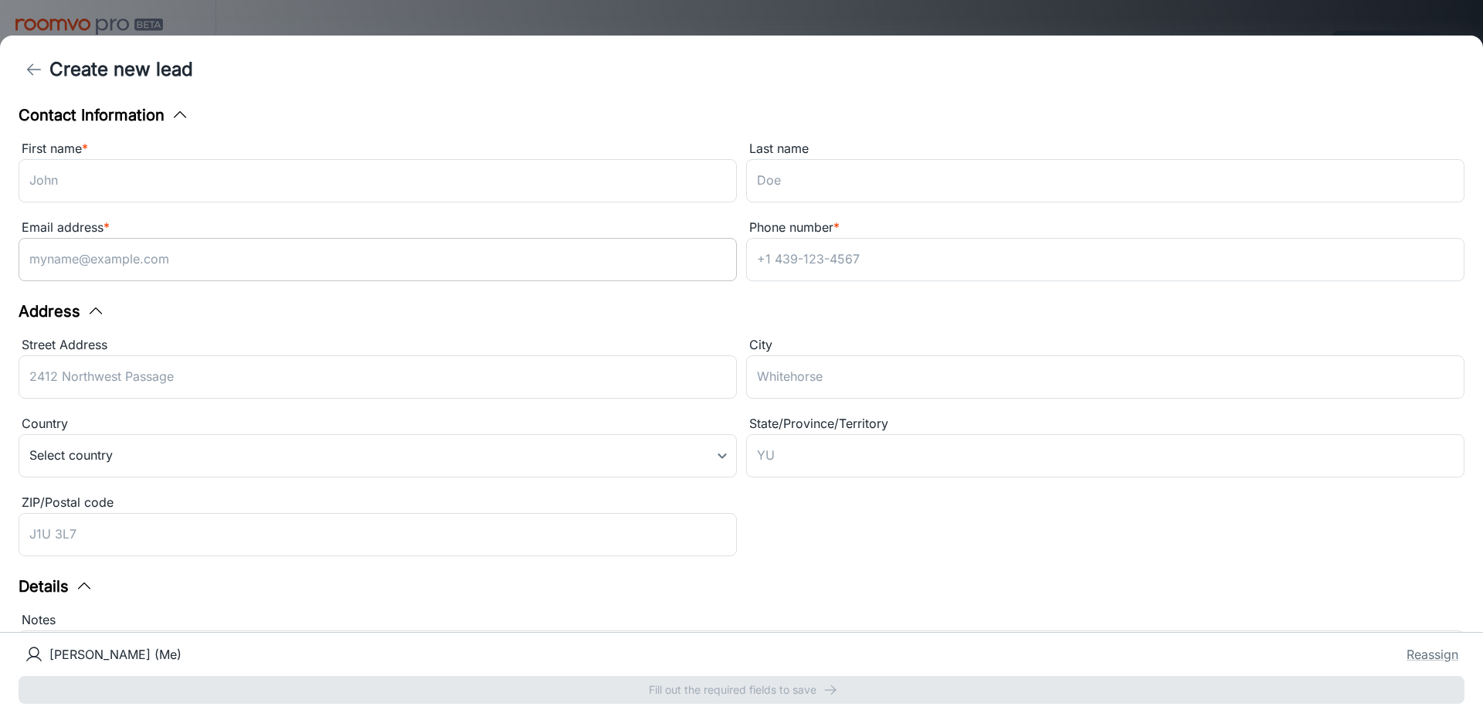
click at [175, 268] on input "Email address *" at bounding box center [378, 259] width 719 height 43
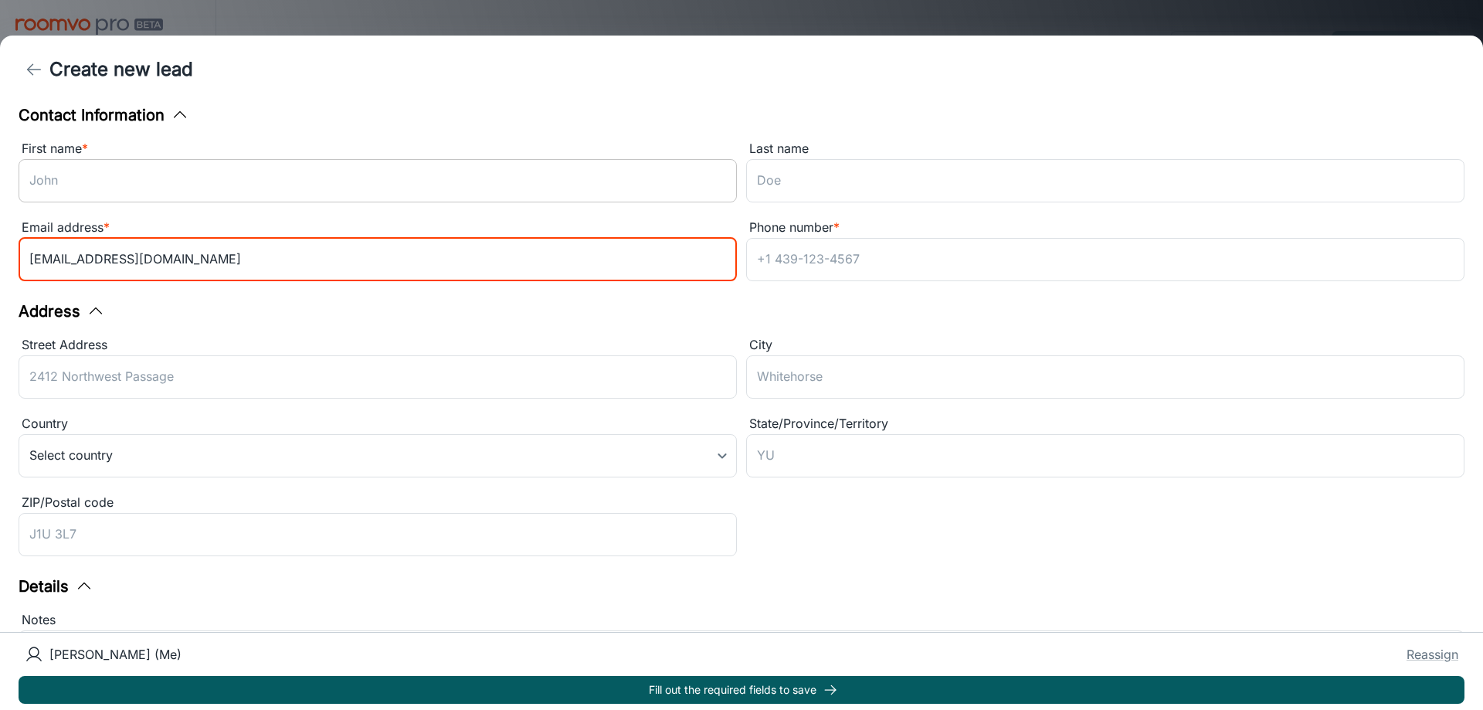
type input "[EMAIL_ADDRESS][DOMAIN_NAME]"
click at [148, 169] on input "First name *" at bounding box center [378, 180] width 719 height 43
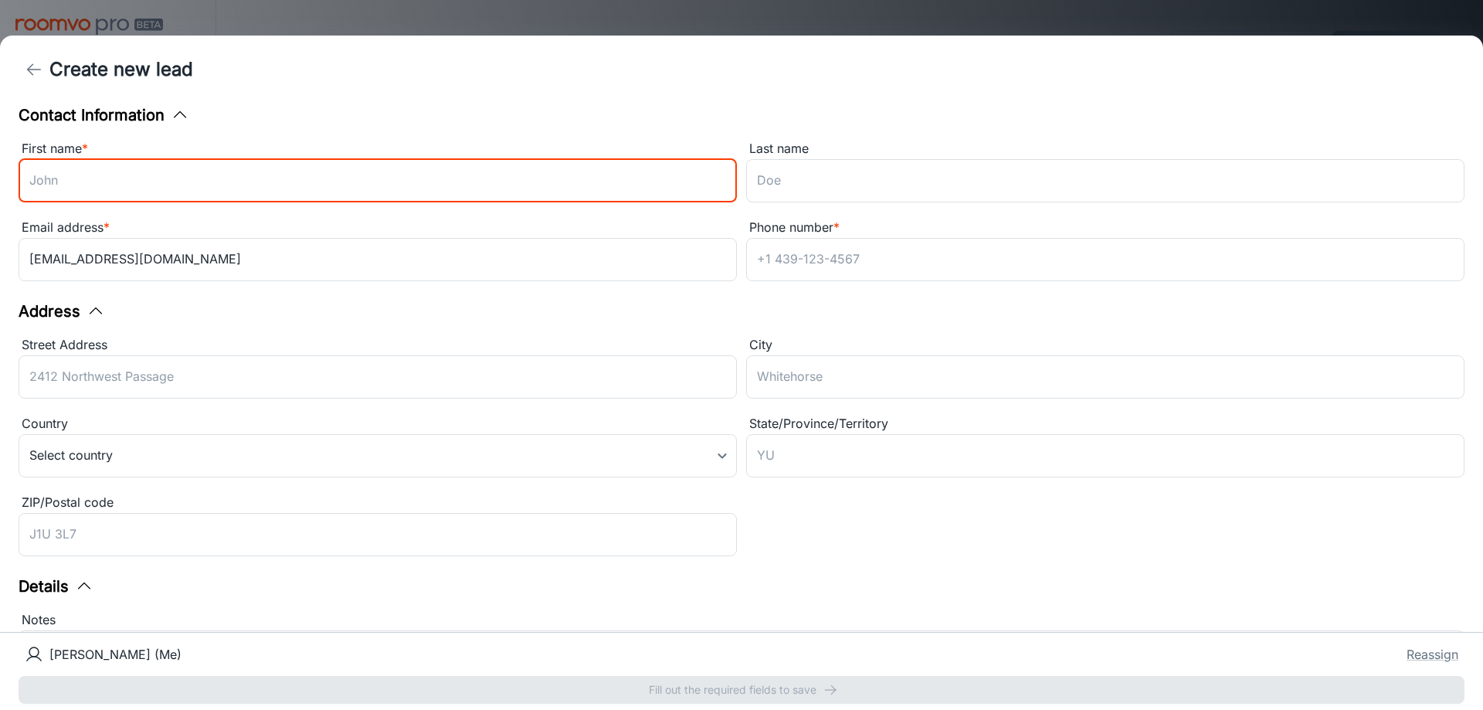
click at [147, 169] on input "First name *" at bounding box center [378, 180] width 719 height 43
type input "[PERSON_NAME]"
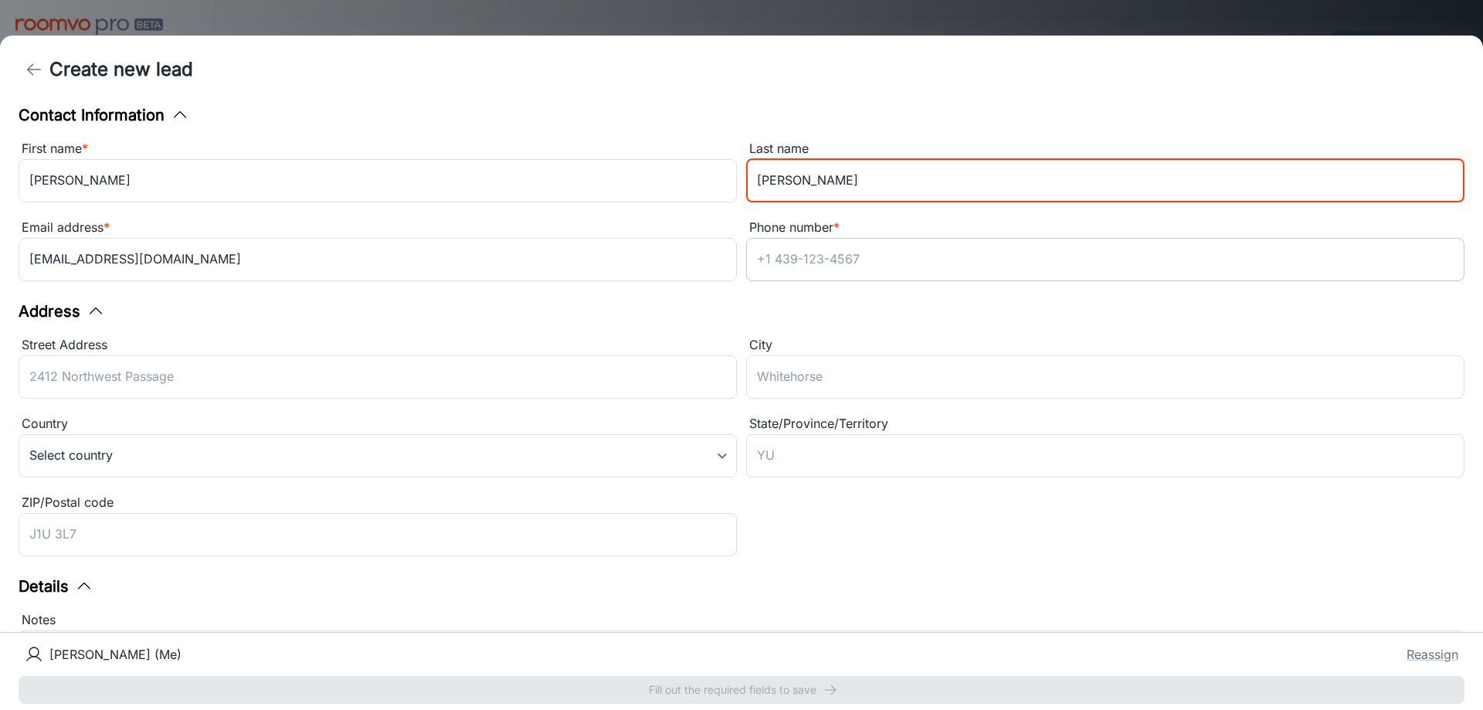
type input "[PERSON_NAME]"
click at [848, 263] on input "Phone number *" at bounding box center [1105, 259] width 719 height 43
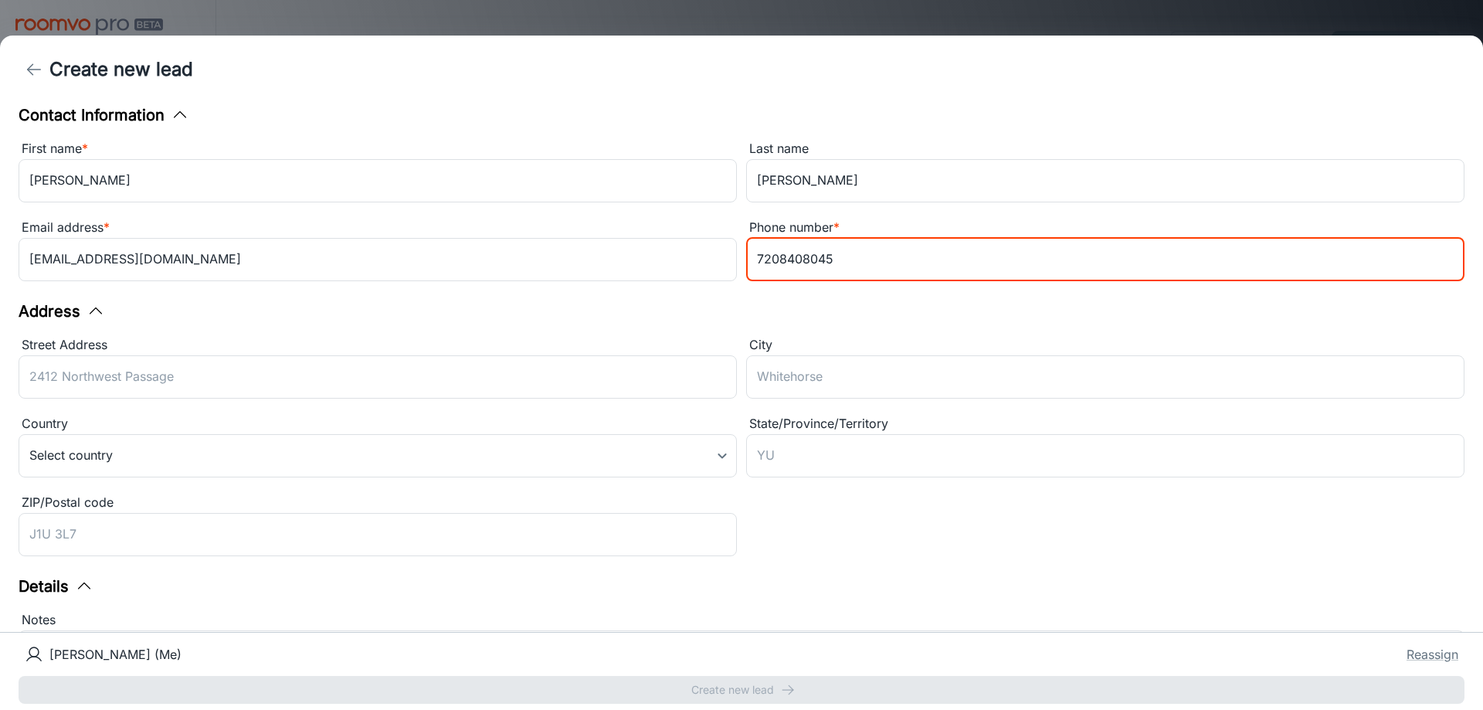
type input "7208408045"
click at [670, 348] on div "Street Address ​" at bounding box center [373, 365] width 728 height 79
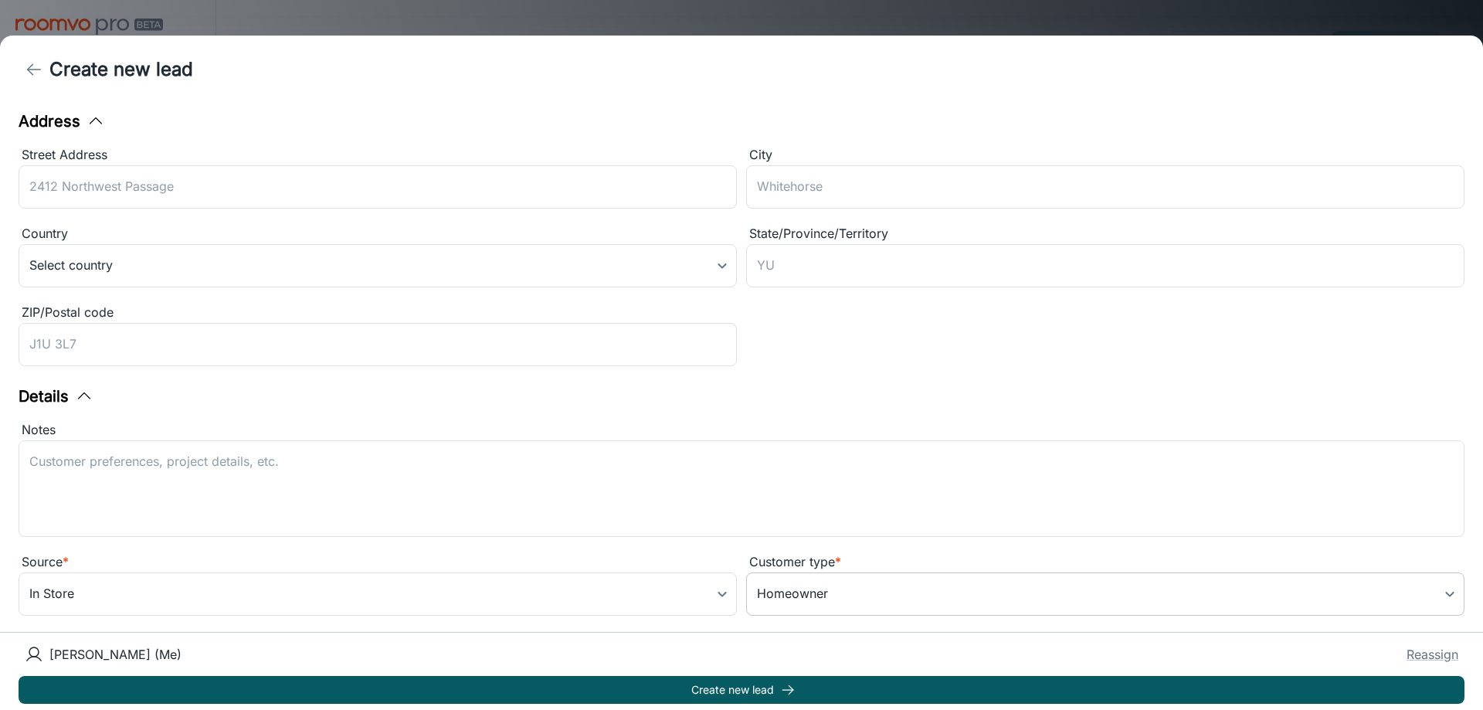
scroll to position [192, 0]
click at [773, 688] on button "Create new lead" at bounding box center [742, 690] width 1446 height 28
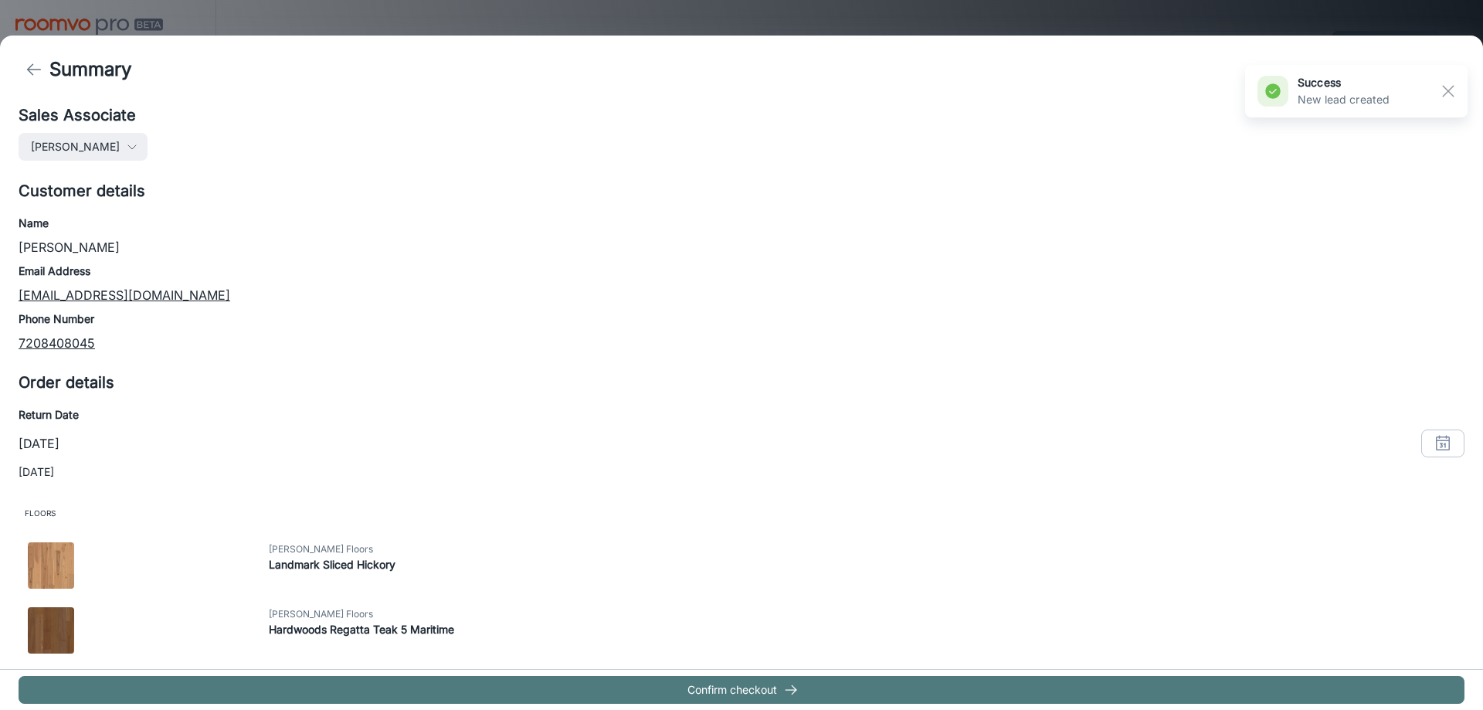
click at [726, 691] on button "Confirm checkout" at bounding box center [742, 690] width 1446 height 28
